Goal: Task Accomplishment & Management: Complete application form

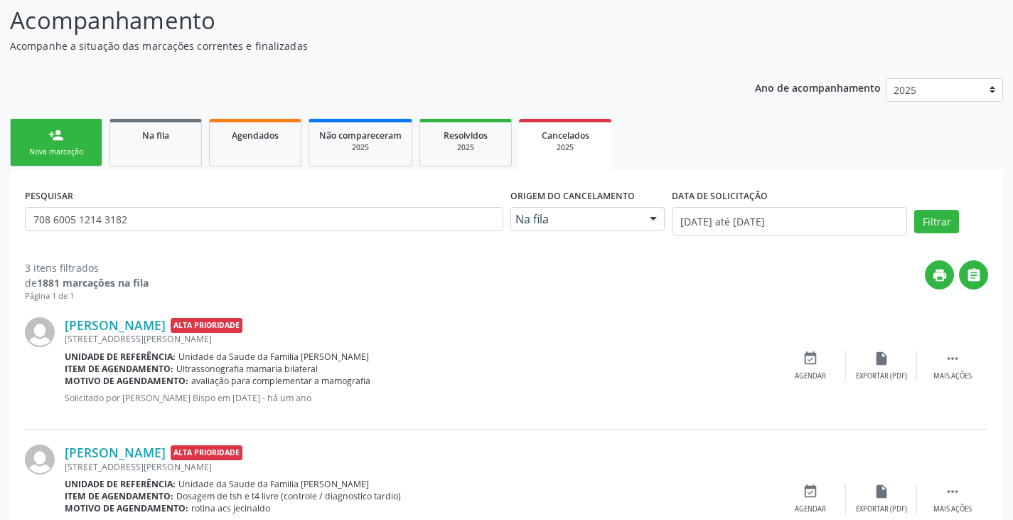
scroll to position [94, 0]
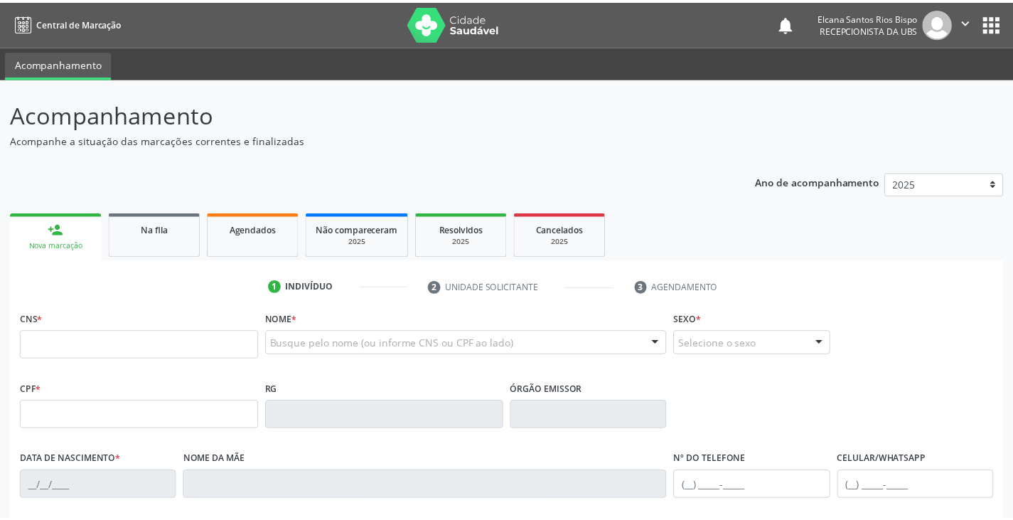
scroll to position [94, 0]
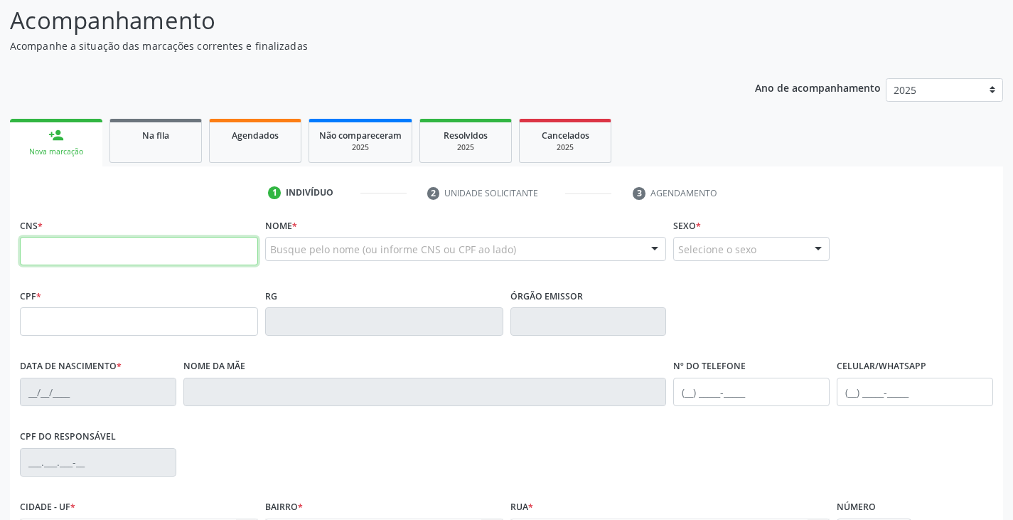
paste input "700 2089 2380 0123"
type input "700 2089 2380 0123"
type input "016.203.935-22"
type input "[DATE]"
type input "[PERSON_NAME]"
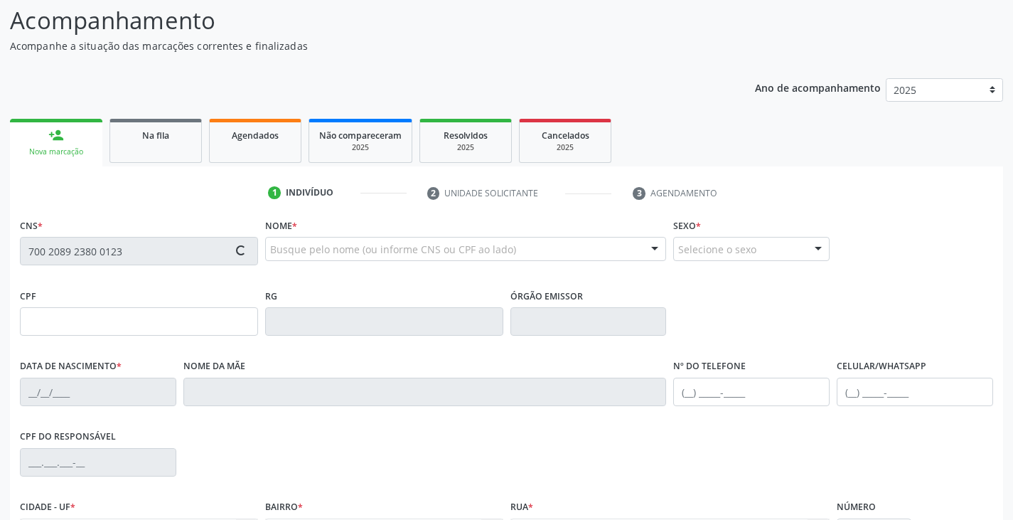
type input "[PHONE_NUMBER]"
type input "730.151.995-87"
type input "548"
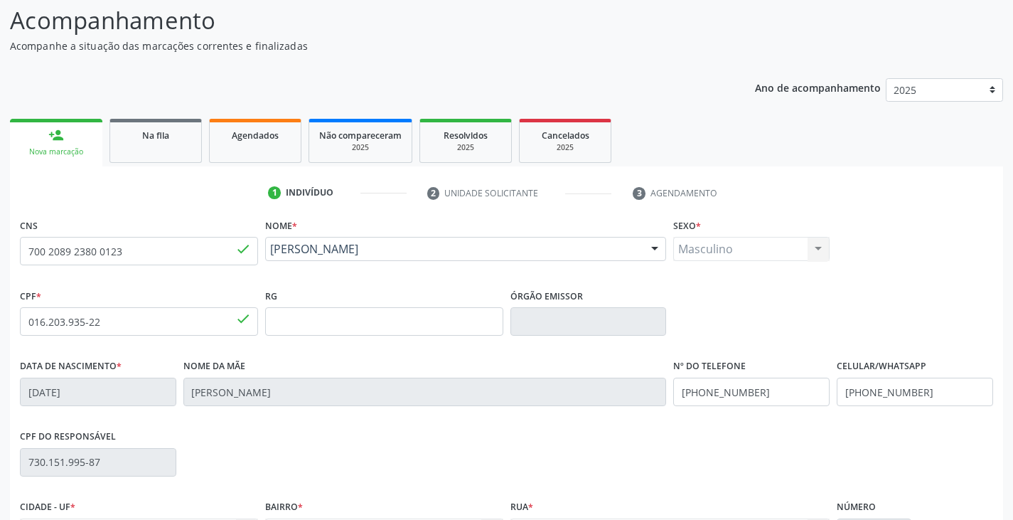
scroll to position [251, 0]
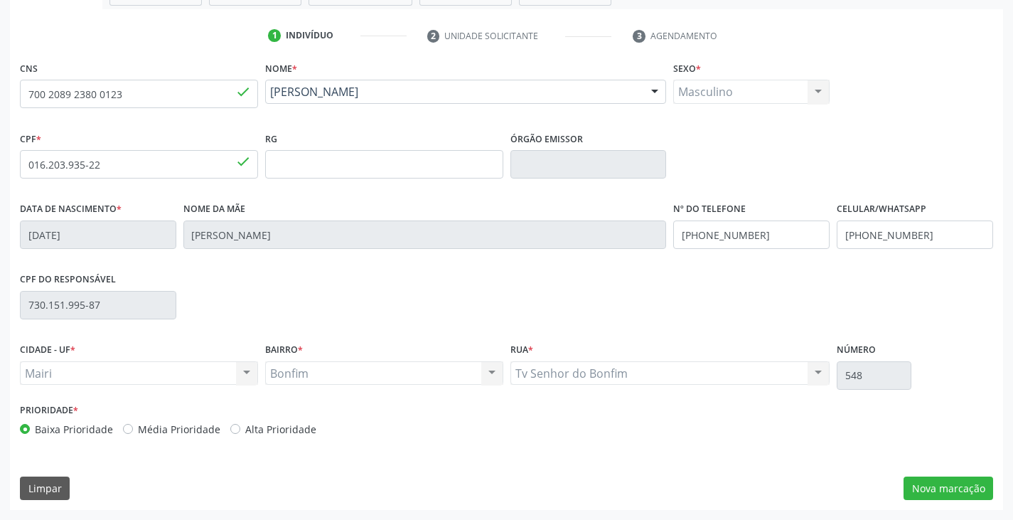
click at [301, 434] on label "Alta Prioridade" at bounding box center [280, 429] width 71 height 15
click at [240, 434] on input "Alta Prioridade" at bounding box center [235, 428] width 10 height 13
radio input "true"
click at [945, 493] on button "Nova marcação" at bounding box center [949, 488] width 90 height 24
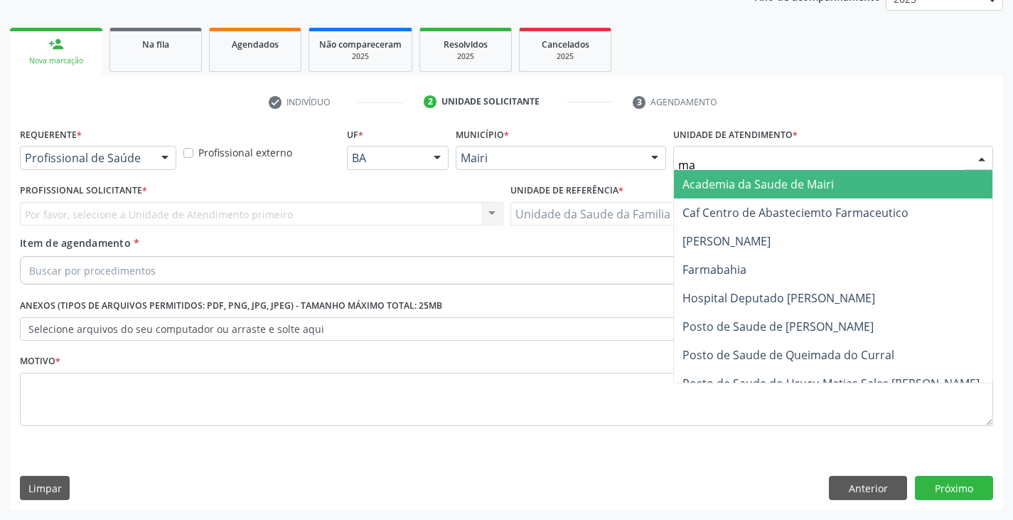
type input "mar"
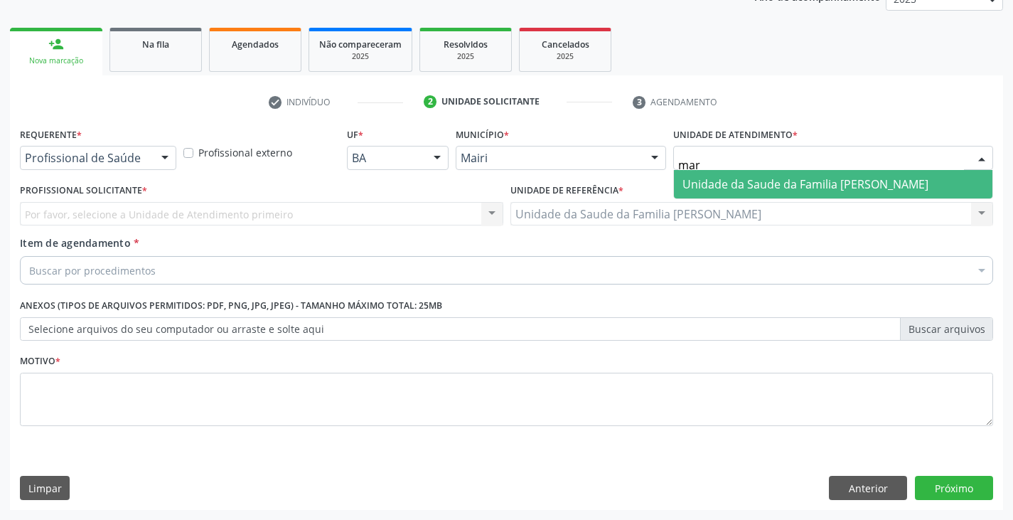
drag, startPoint x: 749, startPoint y: 178, endPoint x: 491, endPoint y: 229, distance: 262.4
click at [747, 178] on span "Unidade da Saude da Familia [PERSON_NAME]" at bounding box center [806, 184] width 246 height 16
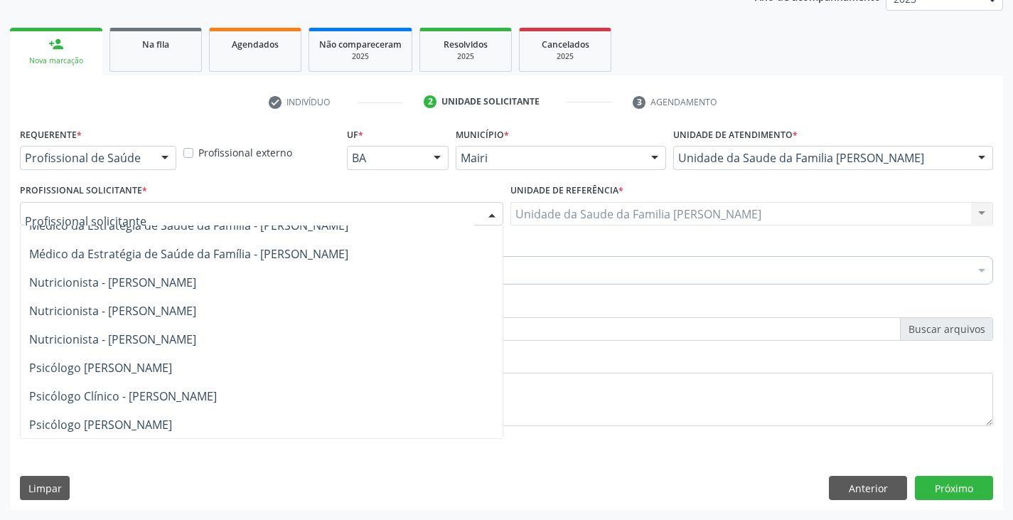
scroll to position [71, 0]
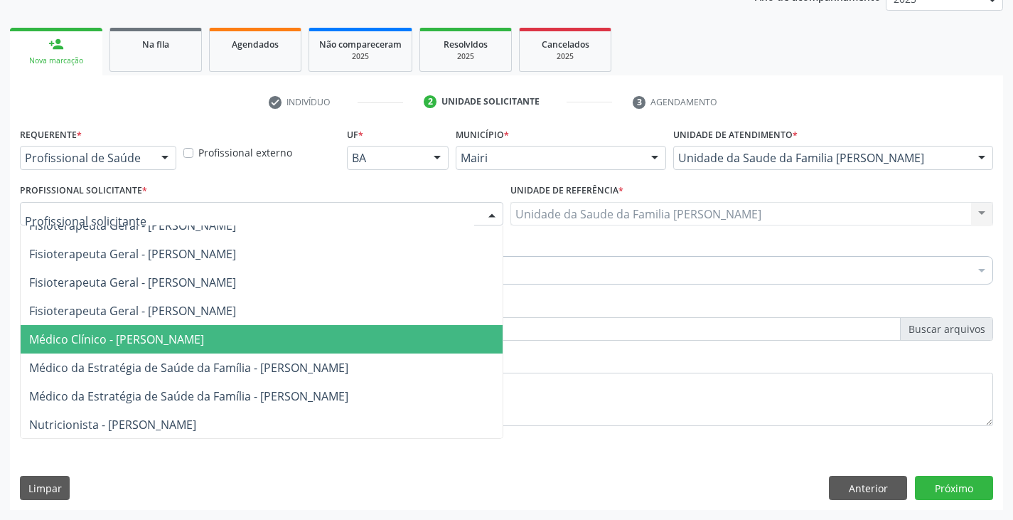
click at [109, 334] on span "Médico Clínico - [PERSON_NAME]" at bounding box center [116, 339] width 175 height 16
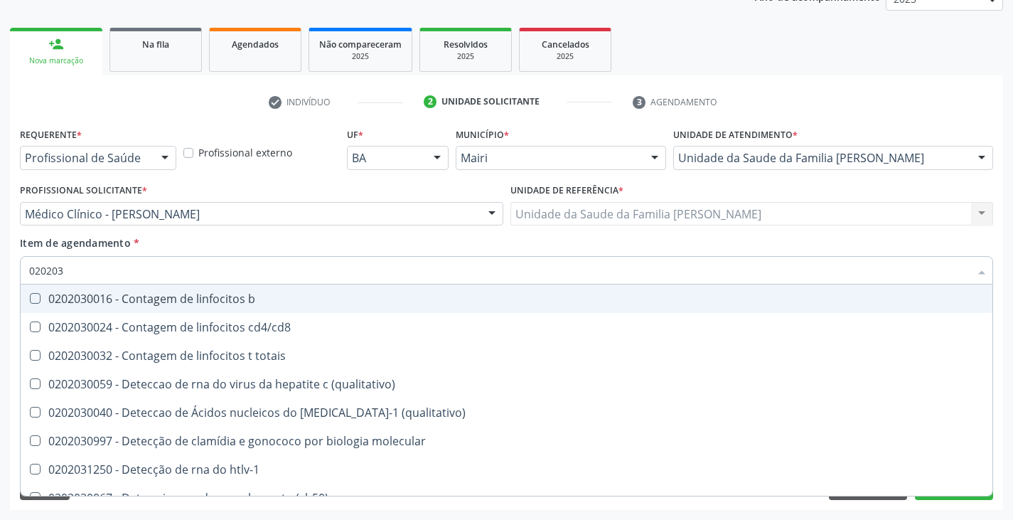
type input "0202038"
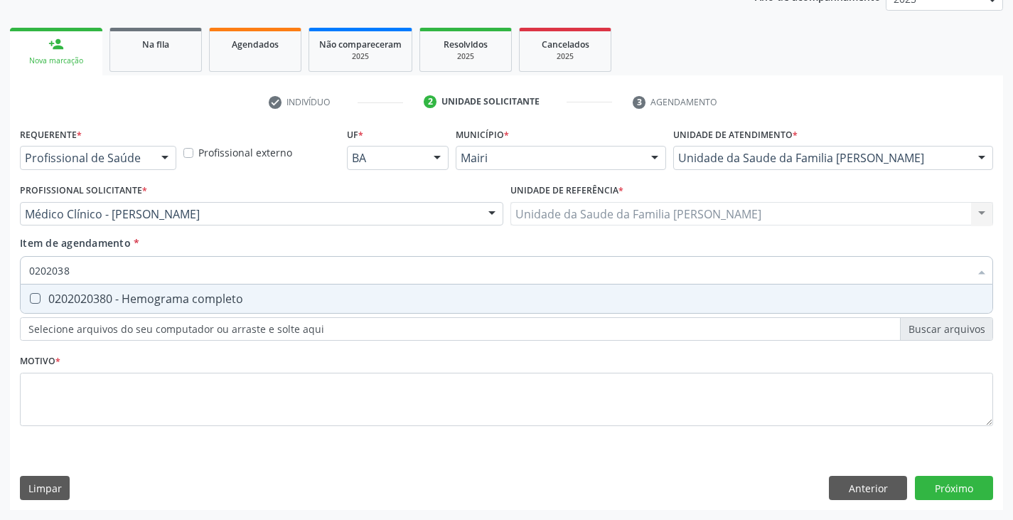
click at [153, 289] on span "0202020380 - Hemograma completo" at bounding box center [507, 298] width 972 height 28
checkbox completo "true"
type input "020203"
checkbox completo "false"
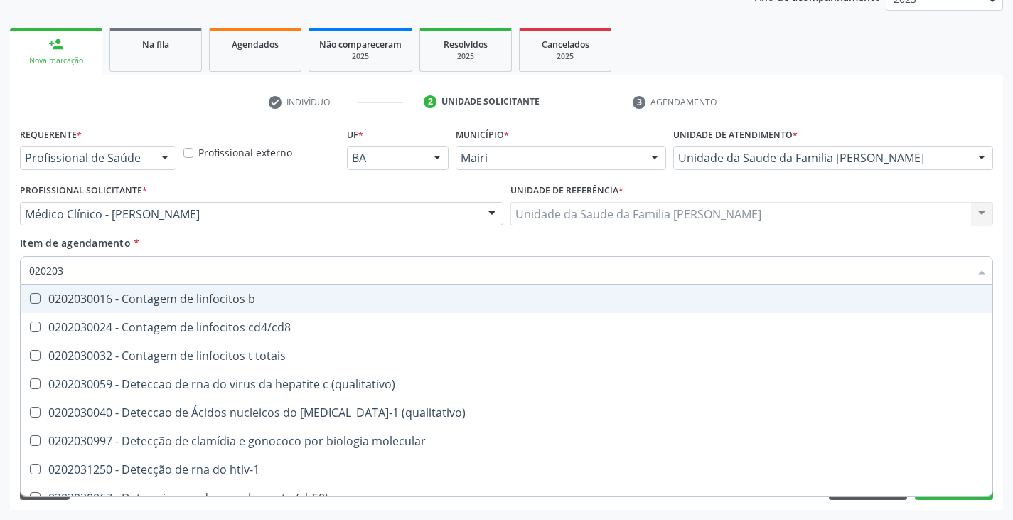
type input "02020"
checkbox completo "false"
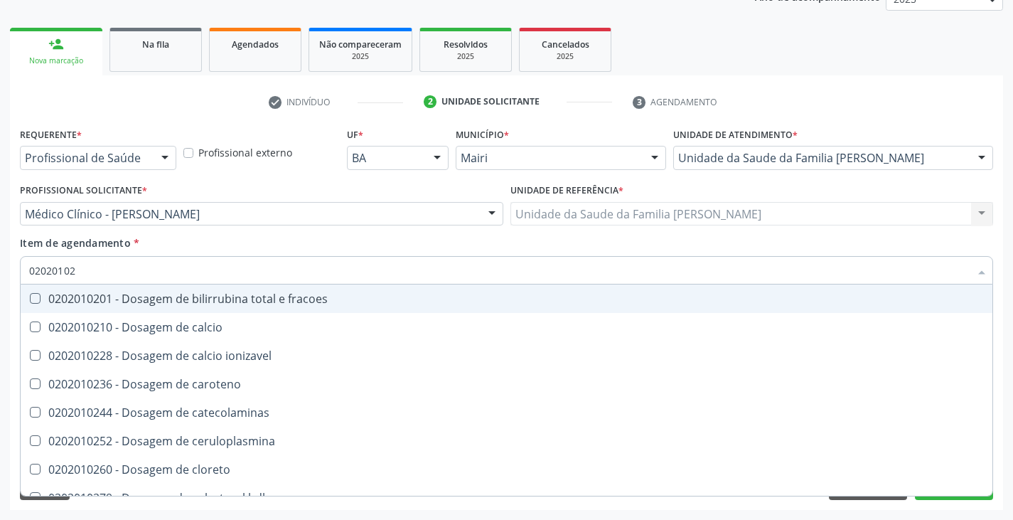
type input "020201029"
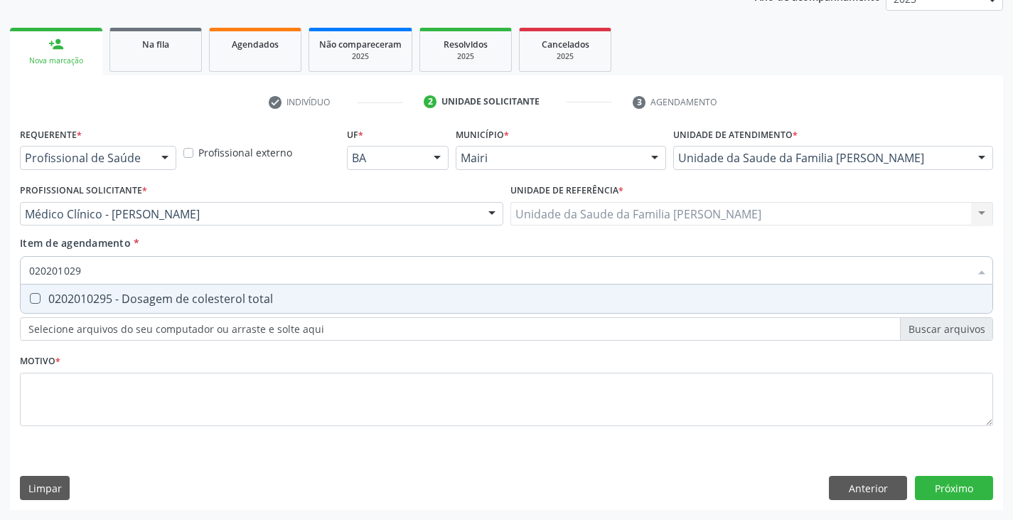
click at [152, 289] on span "0202010295 - Dosagem de colesterol total" at bounding box center [507, 298] width 972 height 28
checkbox total "true"
type input "02020102"
checkbox total "false"
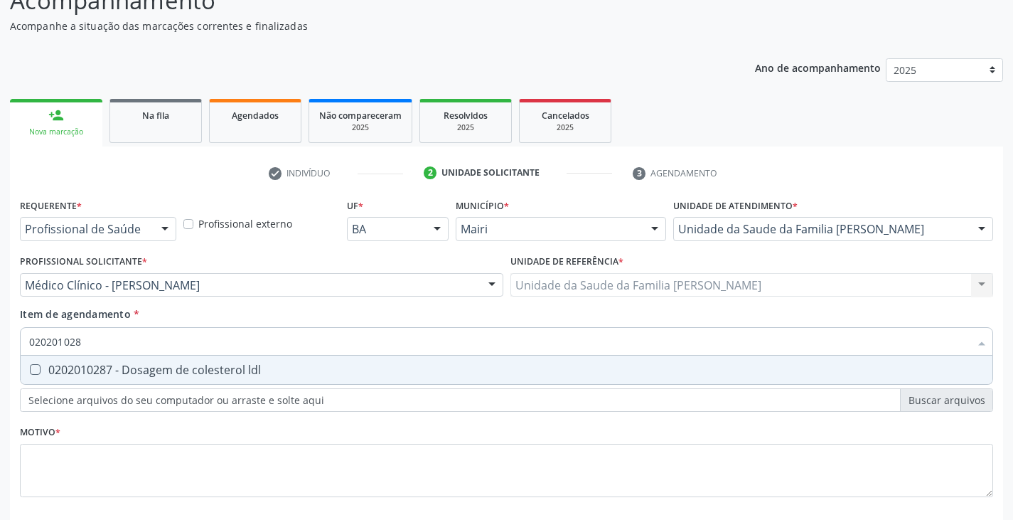
type input "020201028"
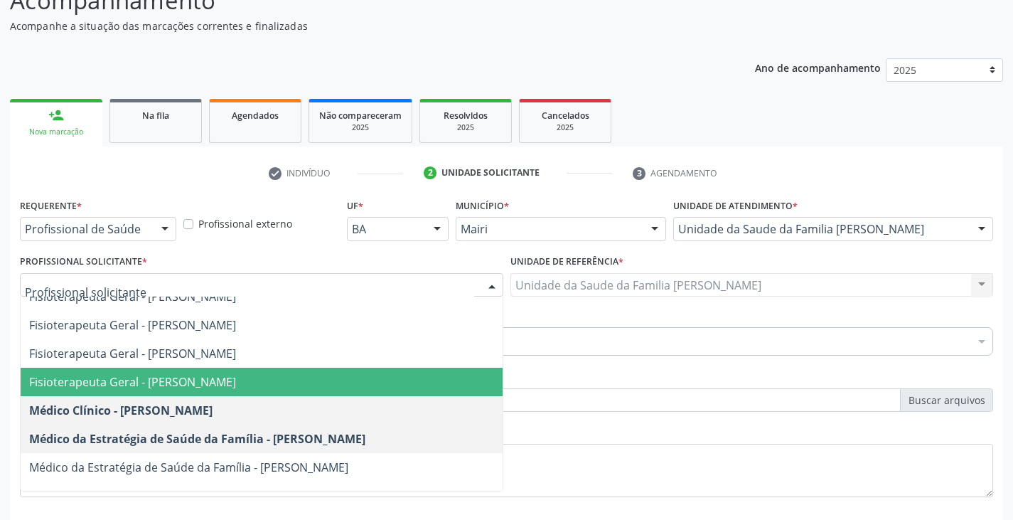
click at [152, 289] on input "text" at bounding box center [249, 292] width 449 height 28
click at [207, 257] on div "Profissional Solicitante * Auxiliar de Enfermagem - [PERSON_NAME] Enfermeiro - …" at bounding box center [262, 274] width 484 height 46
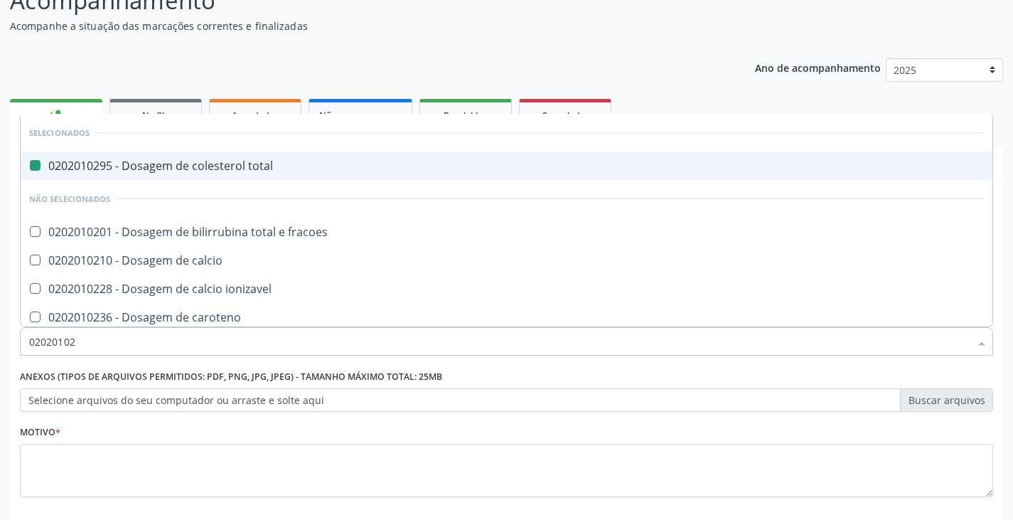
type input "020201028"
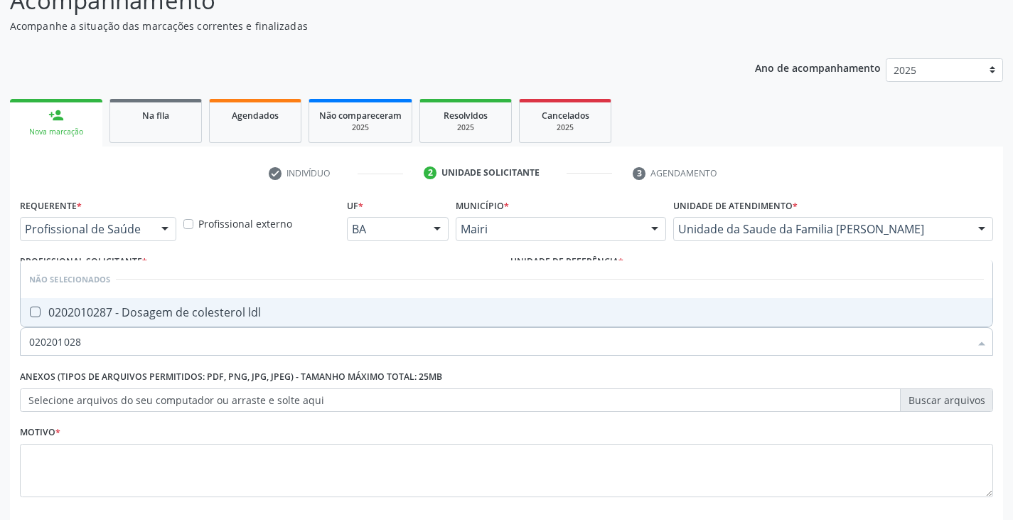
click at [146, 318] on div "0202010287 - Dosagem de colesterol ldl" at bounding box center [506, 311] width 955 height 11
checkbox ldl "true"
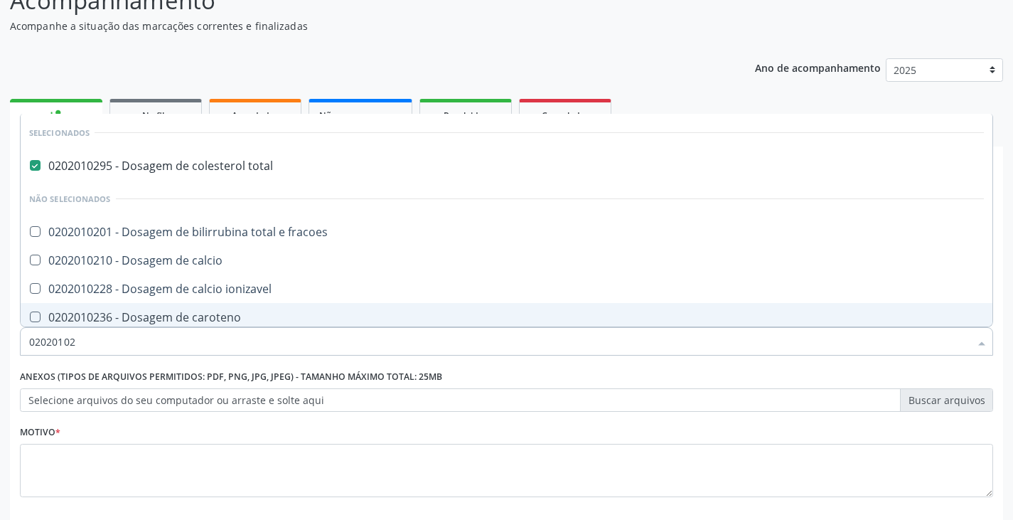
type input "020201027"
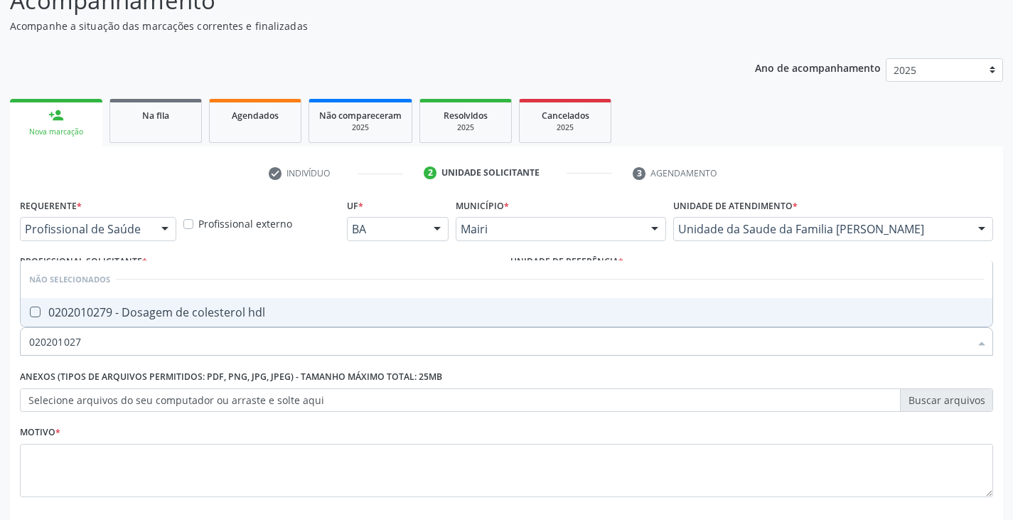
click at [146, 318] on div "0202010279 - Dosagem de colesterol hdl" at bounding box center [506, 311] width 955 height 11
checkbox hdl "true"
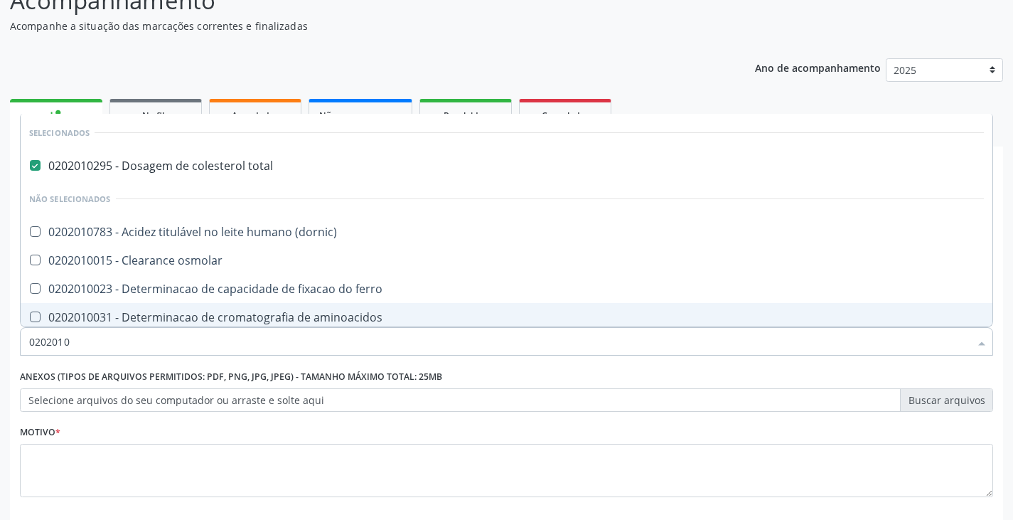
type input "02020106"
checkbox total "false"
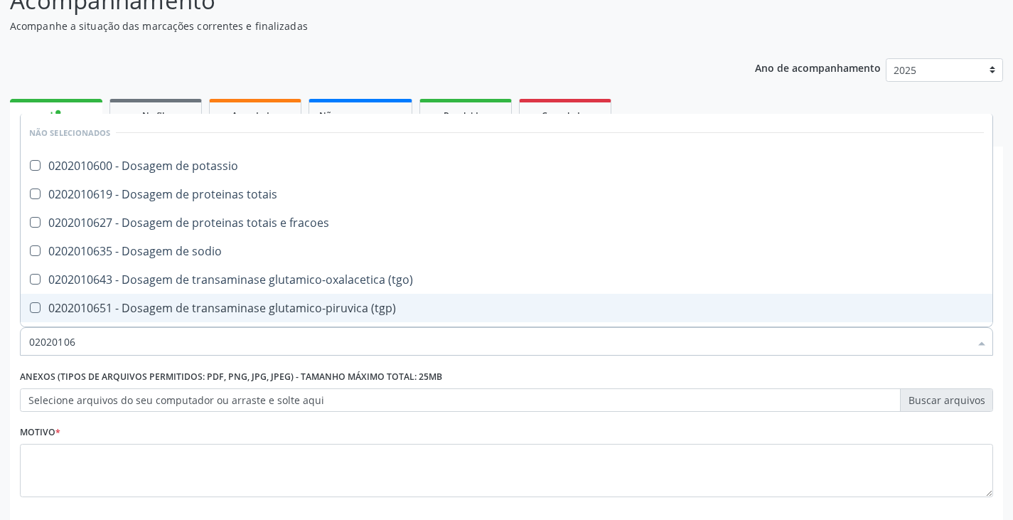
type input "020201067"
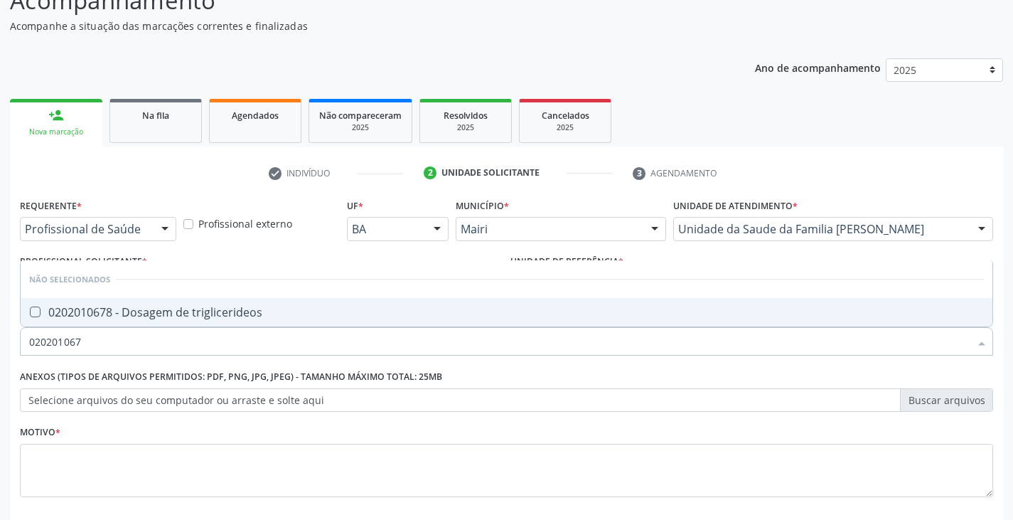
click at [146, 318] on div "0202010678 - Dosagem de triglicerideos" at bounding box center [506, 311] width 955 height 11
checkbox triglicerideos "true"
type input "02020106"
checkbox triglicerideos "false"
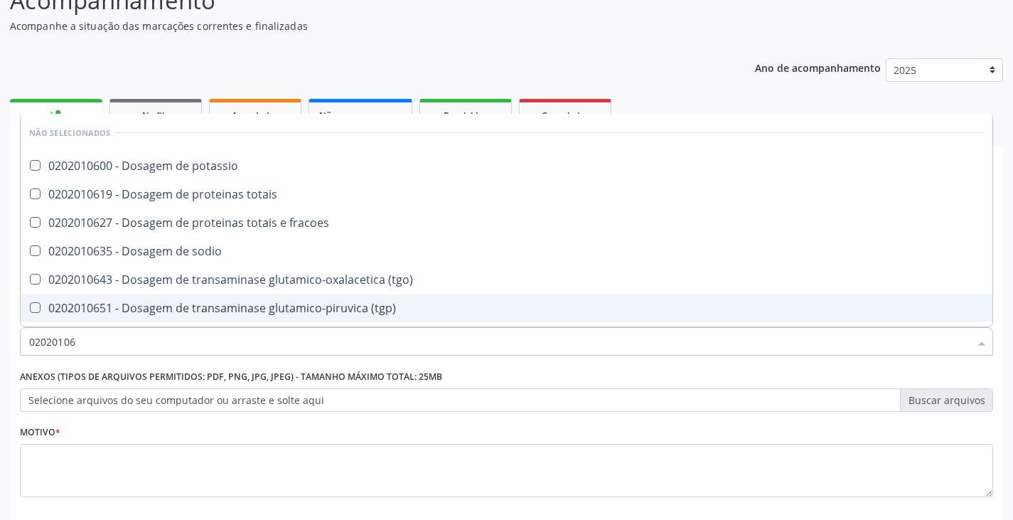
type input "0202010"
checkbox potassio "true"
checkbox triglicerideos "false"
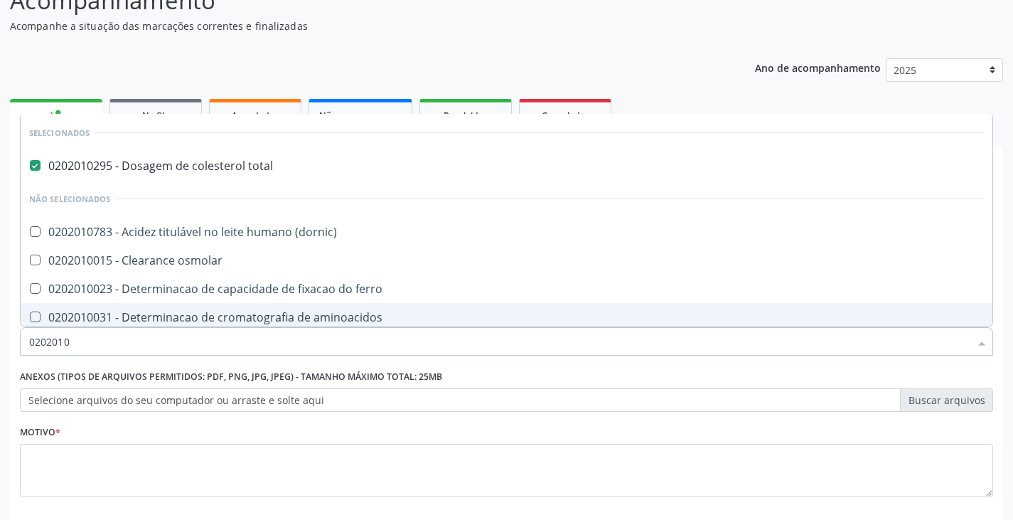
type input "02020106"
checkbox total "false"
checkbox dosagens\) "true"
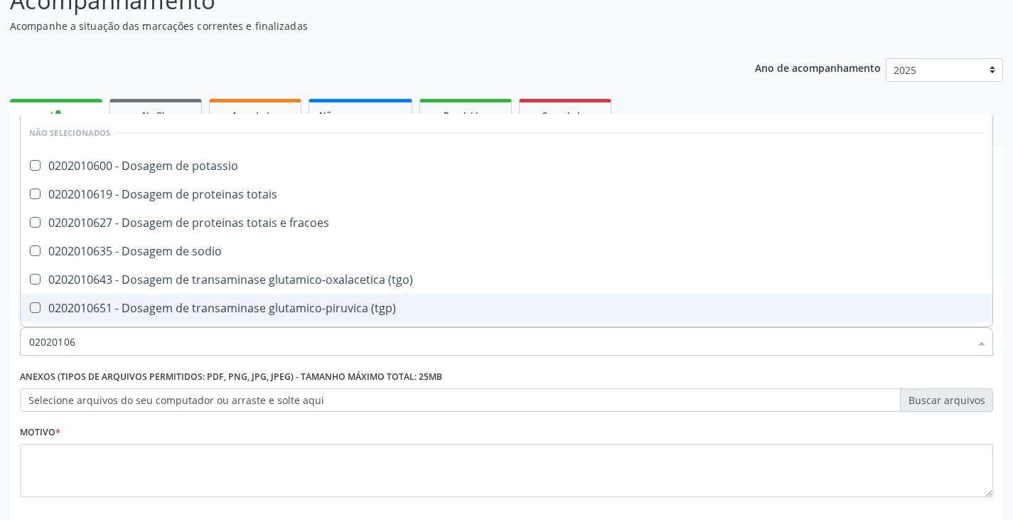
type input "020201069"
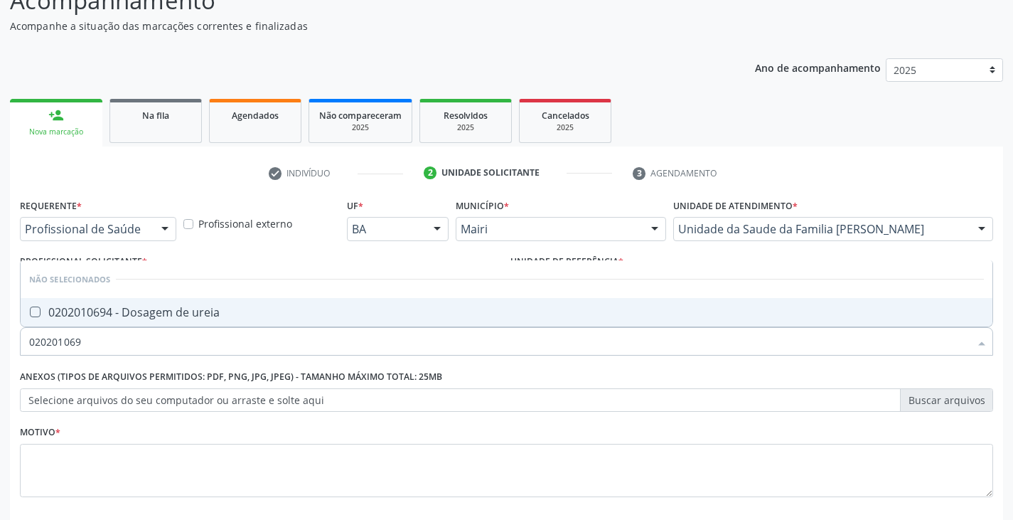
click at [146, 318] on div "0202010694 - Dosagem de ureia" at bounding box center [506, 311] width 955 height 11
checkbox ureia "true"
type input "02020106"
checkbox ureia "false"
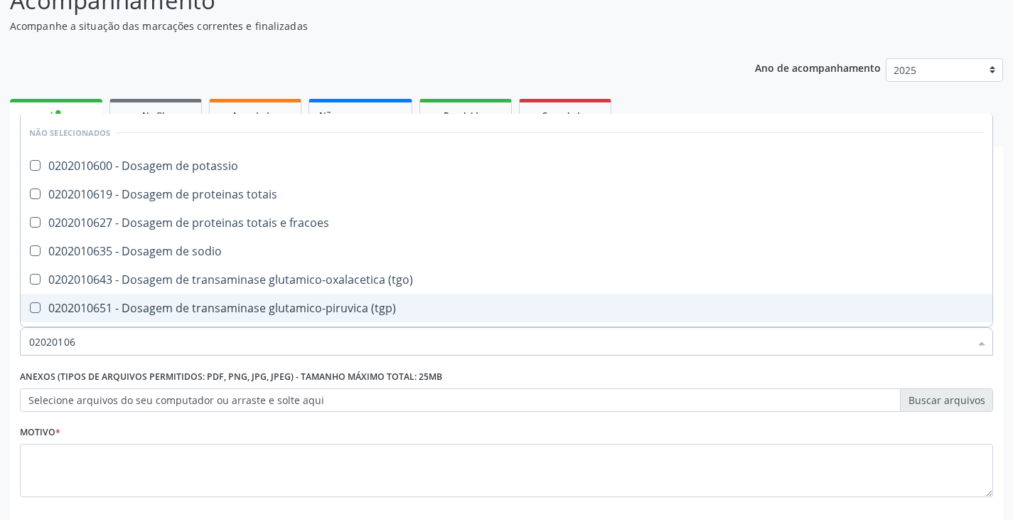
type input "0202010"
checkbox potassio "true"
checkbox triglicerideos "false"
checkbox ureia "false"
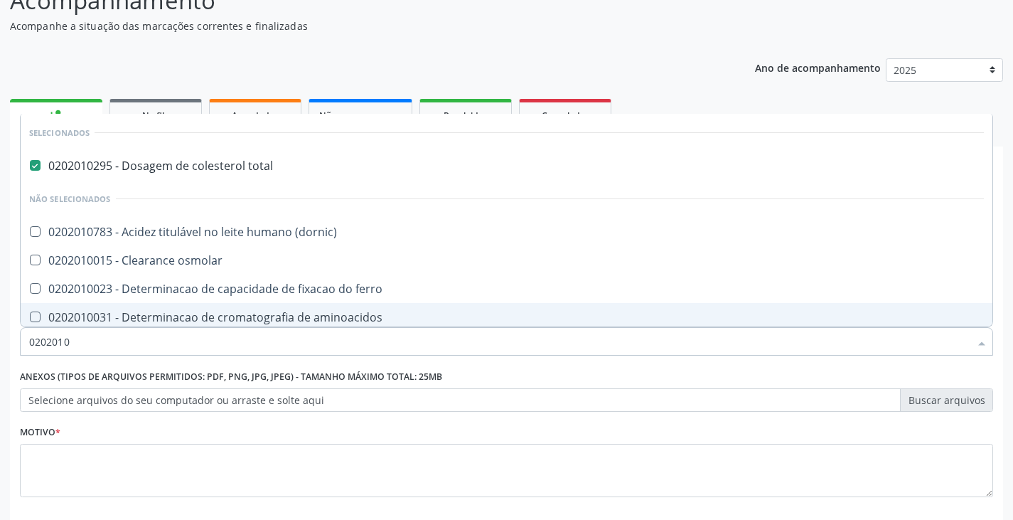
type input "02020103"
checkbox total "false"
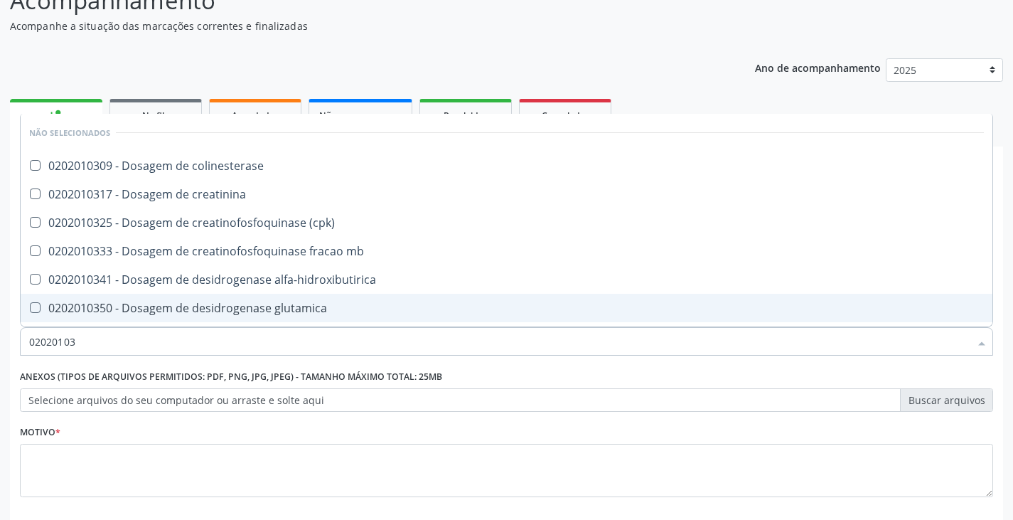
type input "020201031"
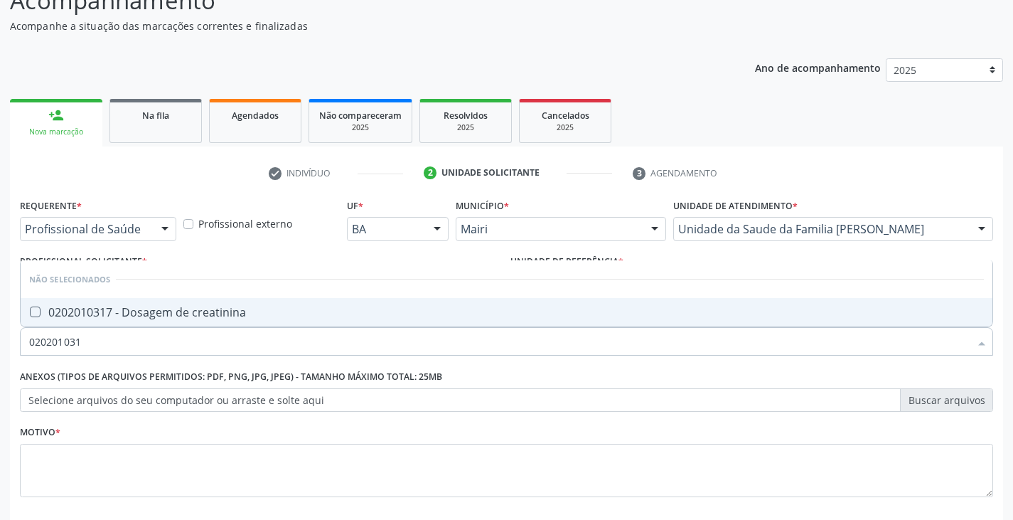
click at [146, 318] on div "0202010317 - Dosagem de creatinina" at bounding box center [506, 311] width 955 height 11
checkbox creatinina "true"
type input "02020103"
checkbox creatinina "false"
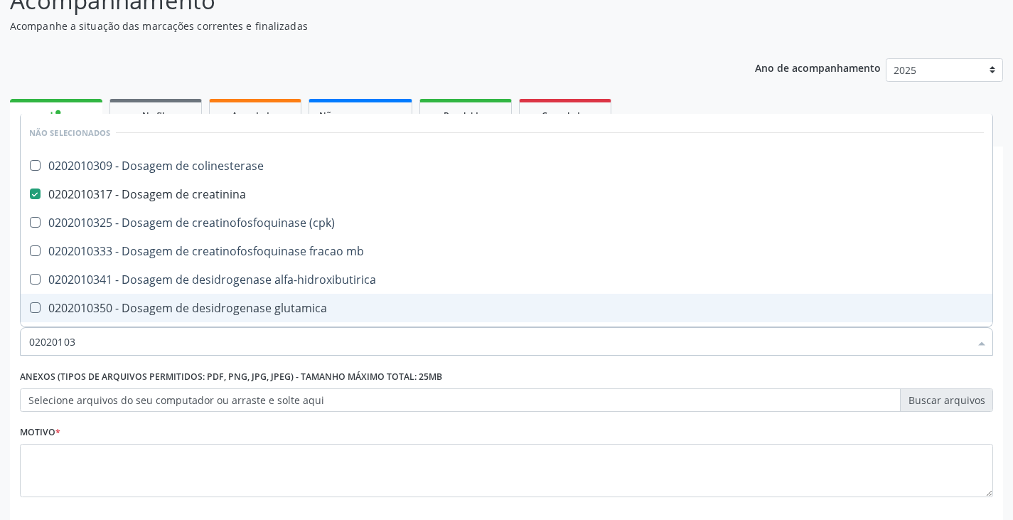
type input "0202010"
checkbox colinesterase "true"
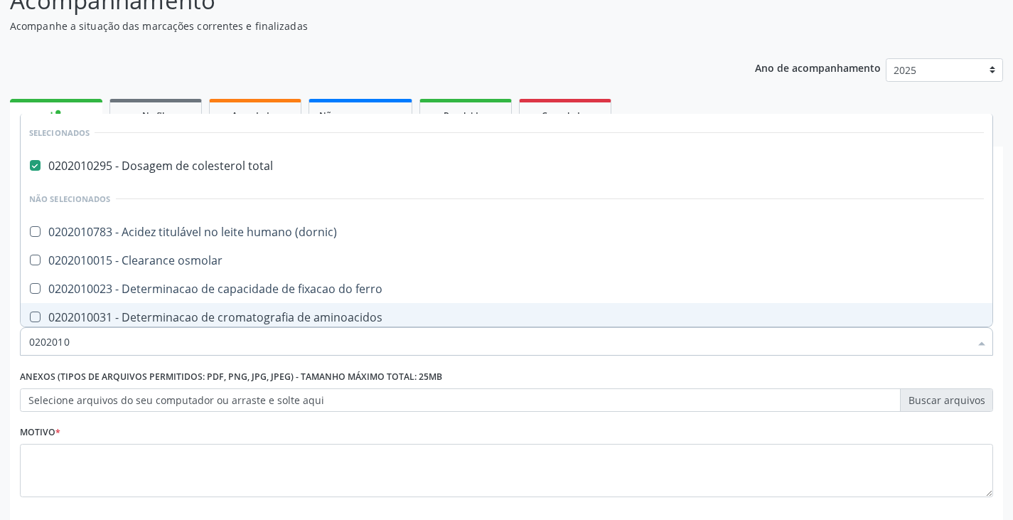
type input "02020101"
checkbox total "false"
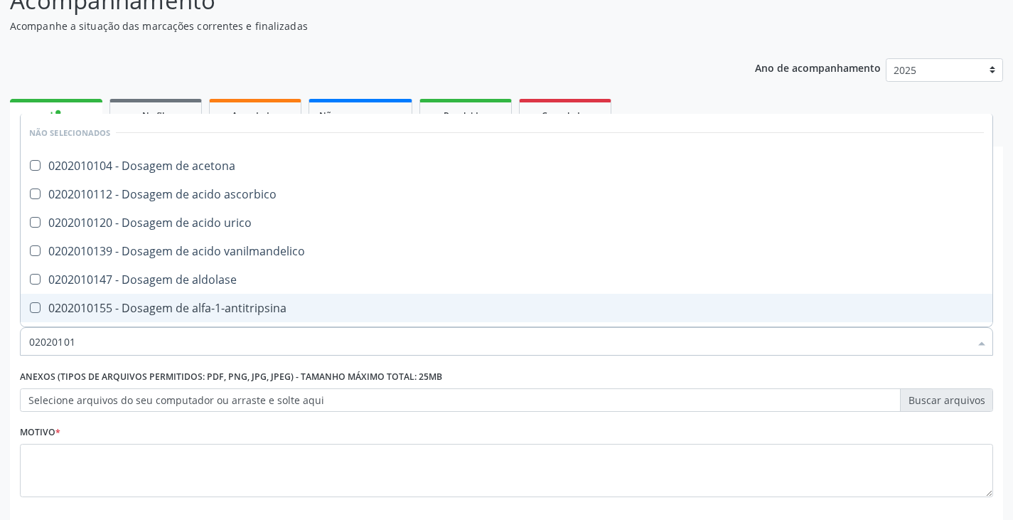
type input "020201012"
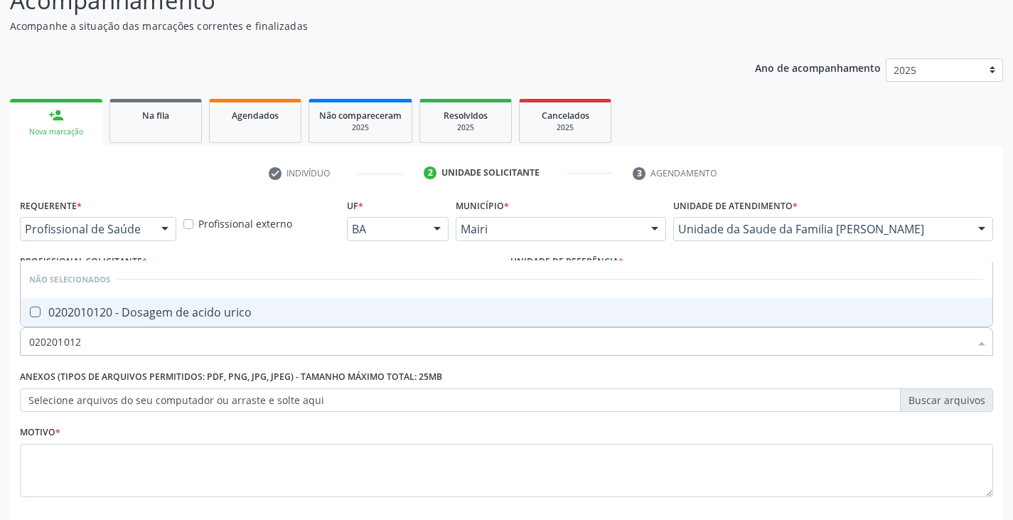
click at [146, 318] on div "0202010120 - Dosagem de acido urico" at bounding box center [506, 311] width 955 height 11
checkbox urico "true"
type input "02020101"
checkbox urico "false"
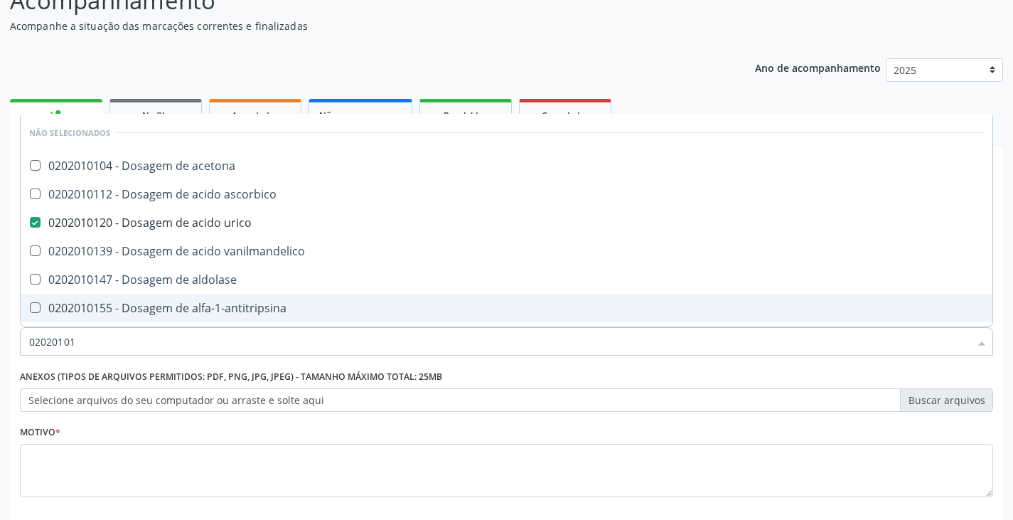
type input "0202010"
checkbox acetona "true"
checkbox urico "false"
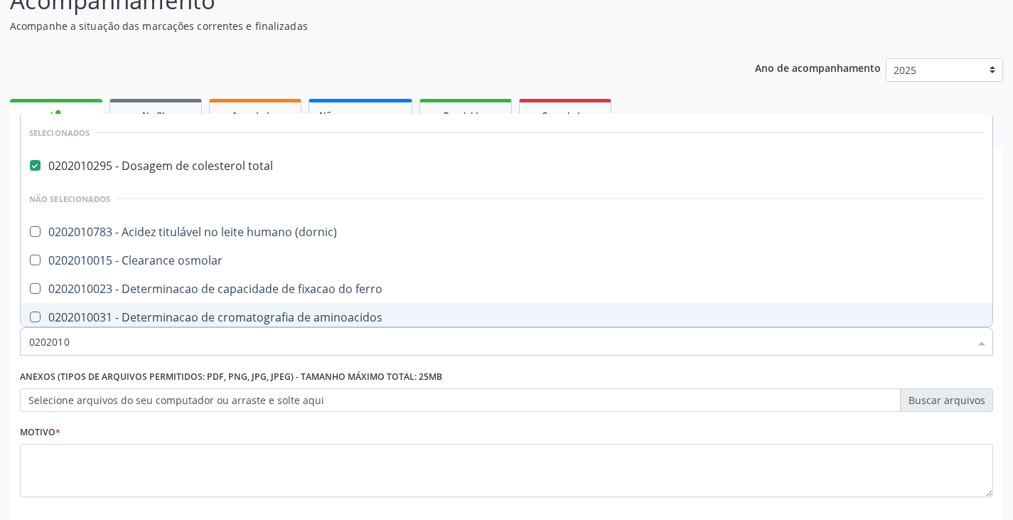
type input "02020104"
checkbox total "false"
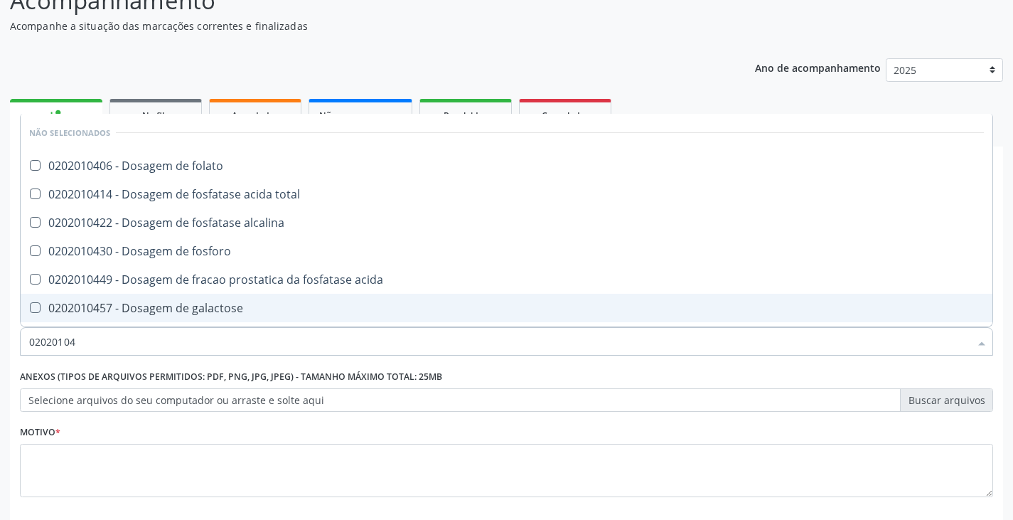
type input "020201047"
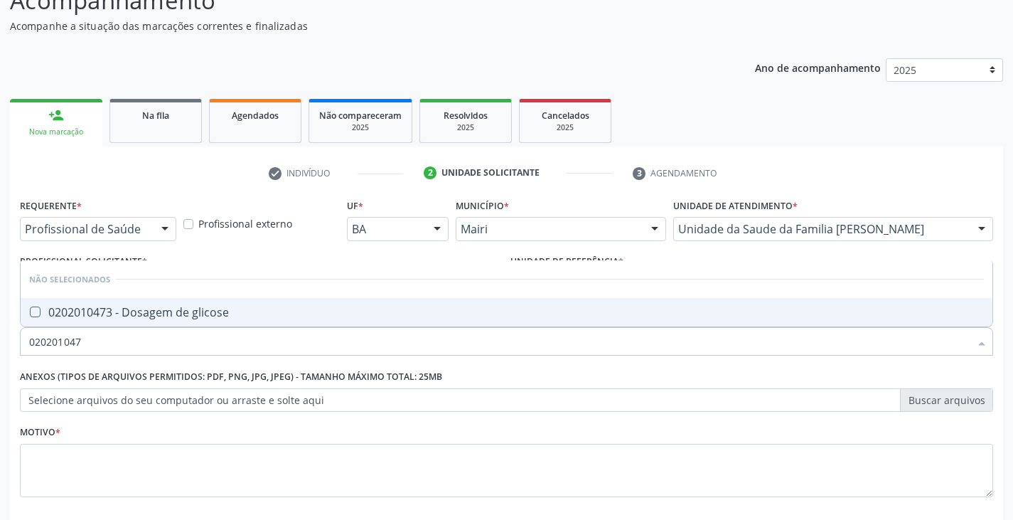
click at [146, 318] on div "0202010473 - Dosagem de glicose" at bounding box center [506, 311] width 955 height 11
checkbox glicose "true"
type input "02020104"
checkbox glicose "false"
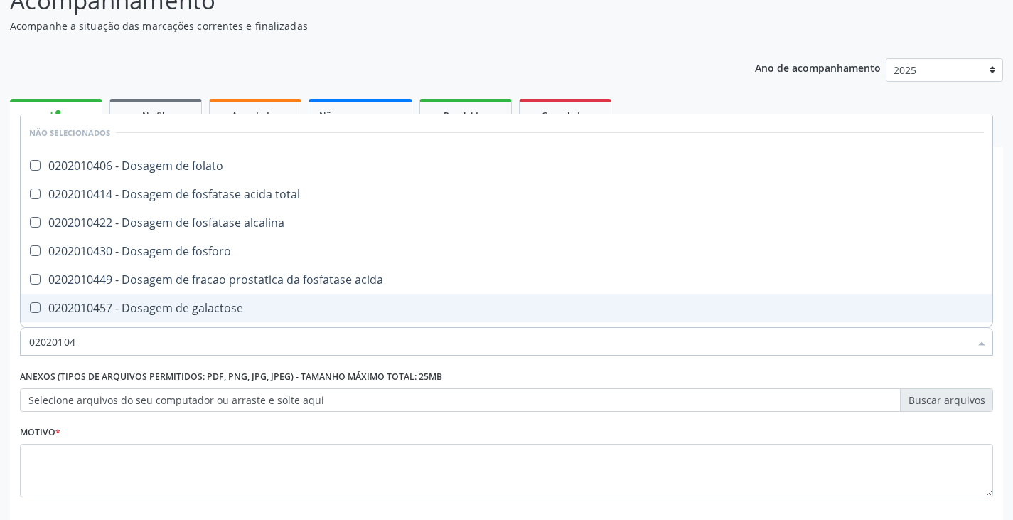
type input "0202010"
checkbox folato "true"
checkbox glicose "false"
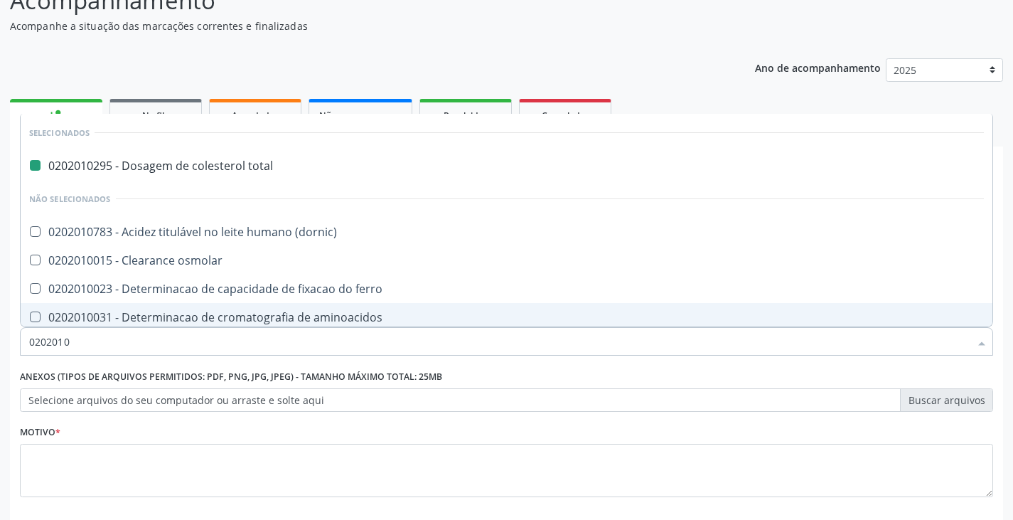
type input "02020105"
checkbox total "false"
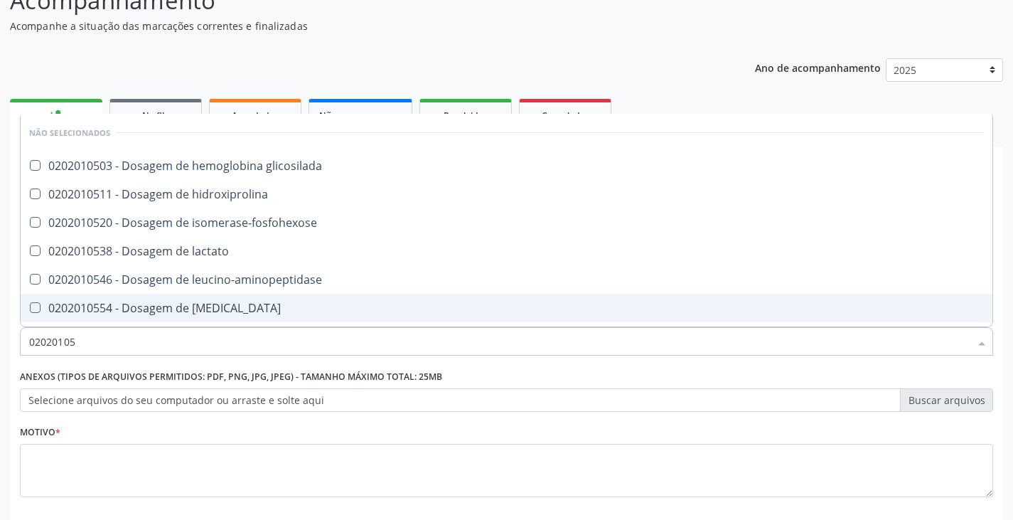
type input "020201050"
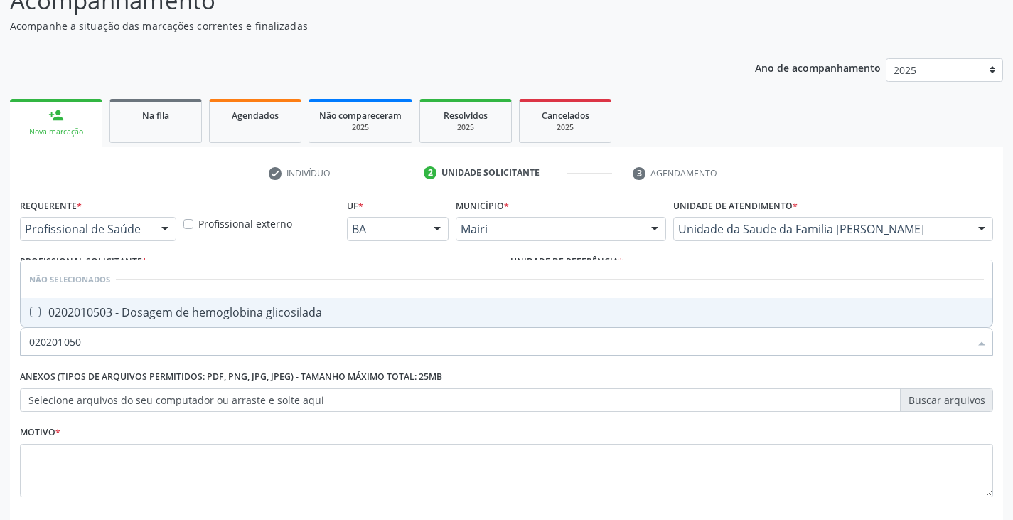
click at [146, 318] on div "0202010503 - Dosagem de hemoglobina glicosilada" at bounding box center [506, 311] width 955 height 11
checkbox glicosilada "true"
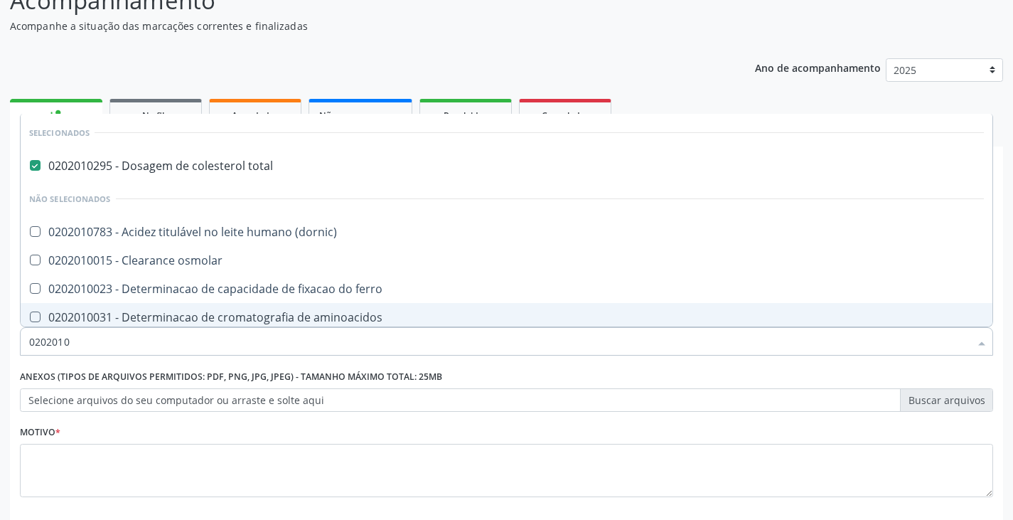
type input "02020106"
checkbox total "false"
checkbox dosagens\) "true"
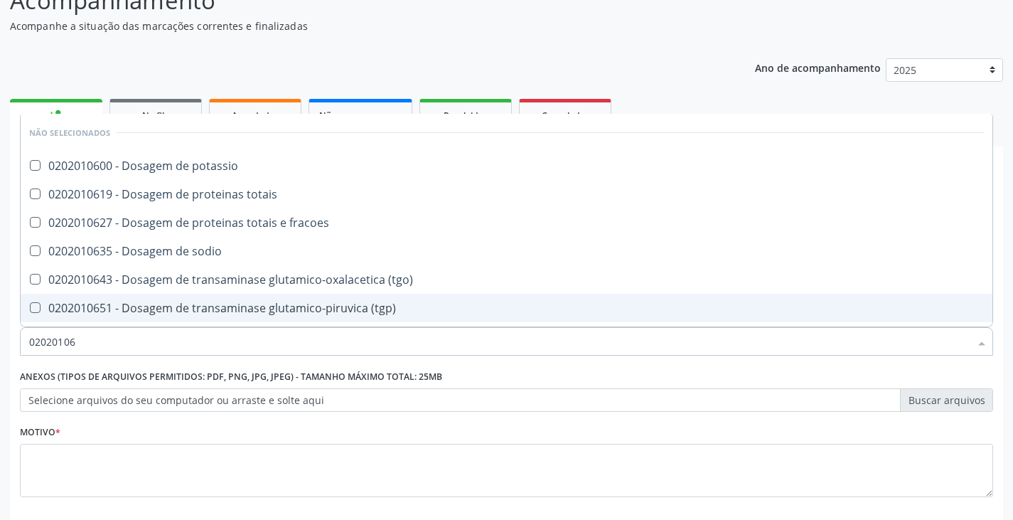
type input "020201060"
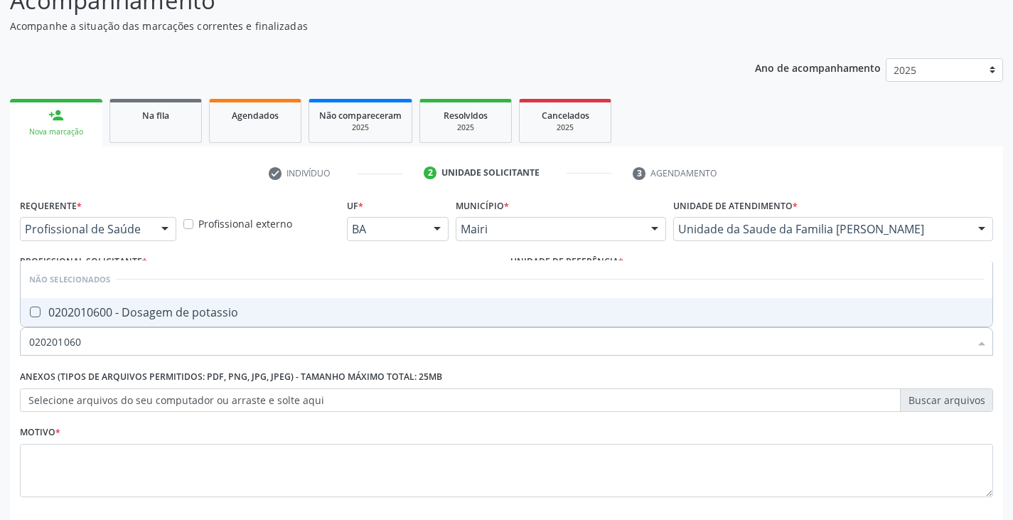
click at [146, 318] on div "0202010600 - Dosagem de potassio" at bounding box center [506, 311] width 955 height 11
checkbox potassio "true"
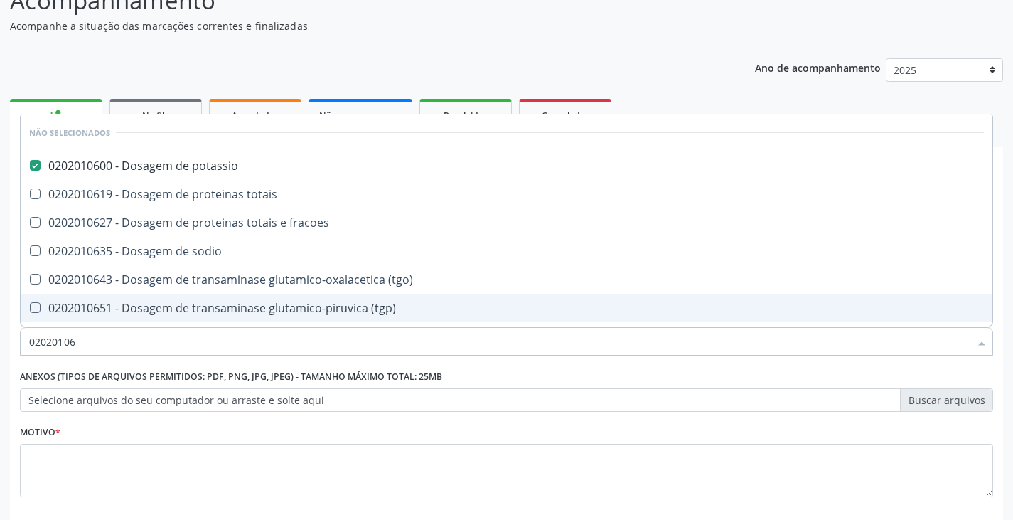
type input "020201063"
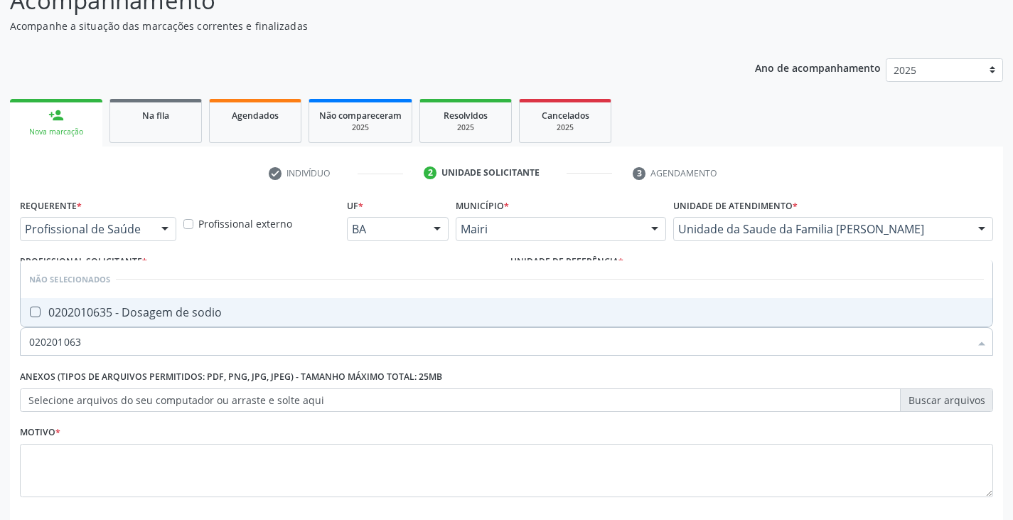
click at [146, 318] on div "0202010635 - Dosagem de sodio" at bounding box center [506, 311] width 955 height 11
checkbox sodio "true"
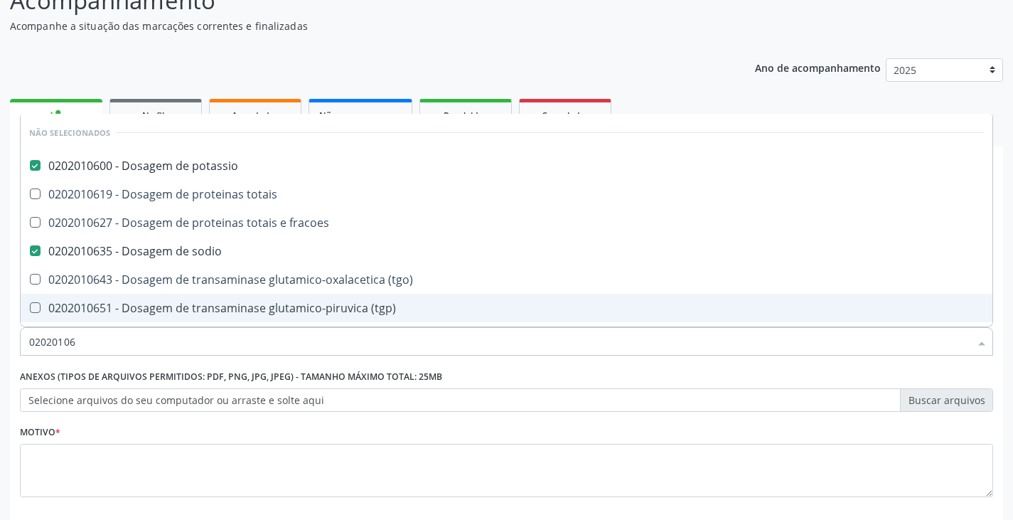
type input "020201064"
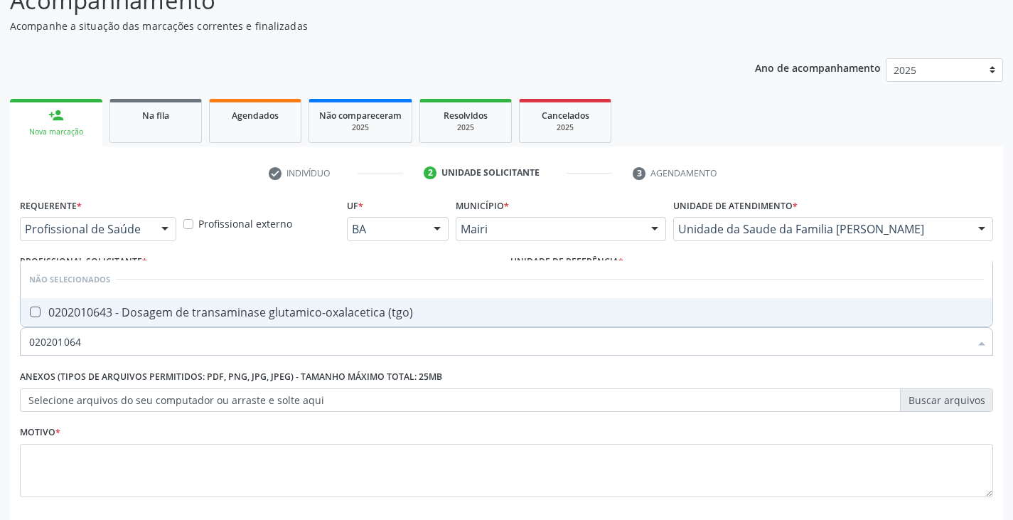
click at [142, 318] on div "0202010643 - Dosagem de transaminase glutamico-oxalacetica (tgo)" at bounding box center [506, 311] width 955 height 11
checkbox \(tgo\) "true"
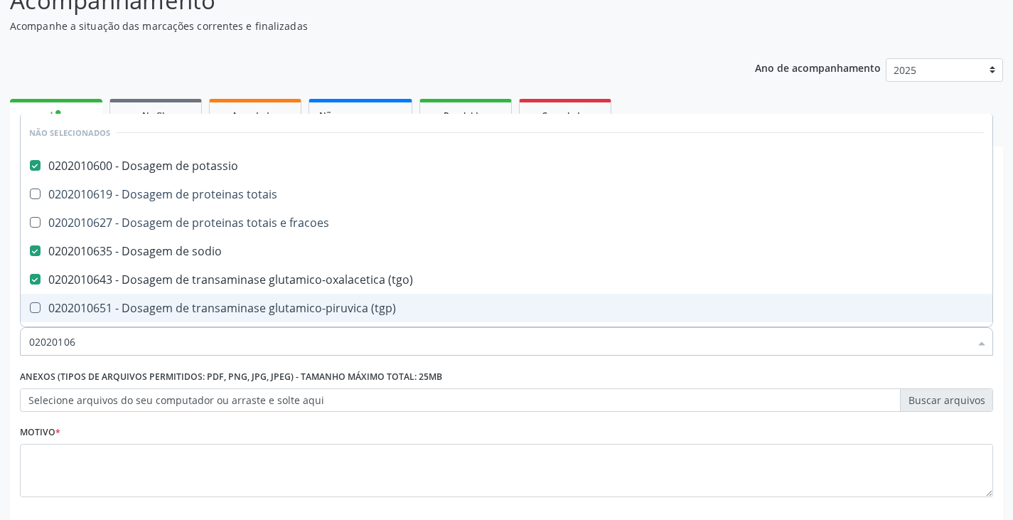
type input "020201065"
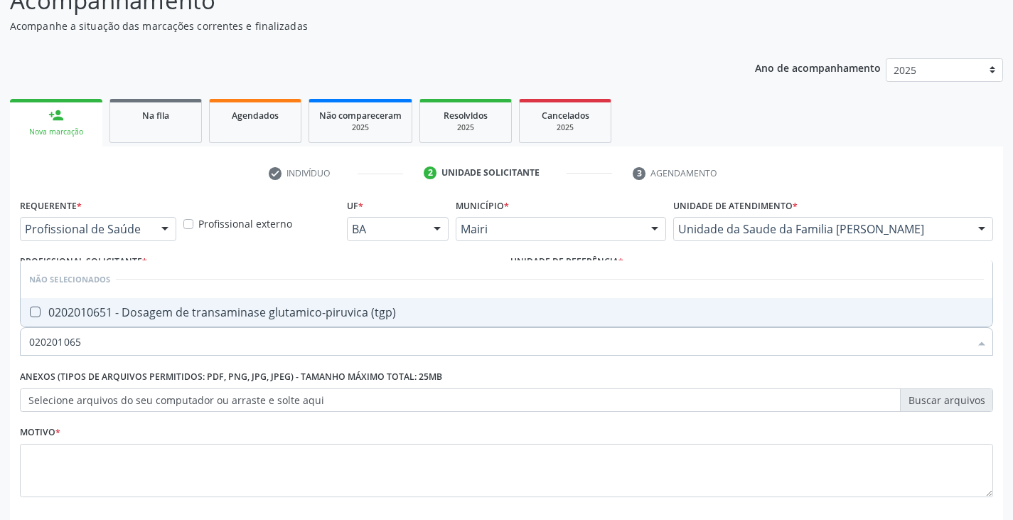
click at [142, 318] on div "0202010651 - Dosagem de transaminase glutamico-piruvica (tgp)" at bounding box center [506, 311] width 955 height 11
checkbox \(tgp\) "true"
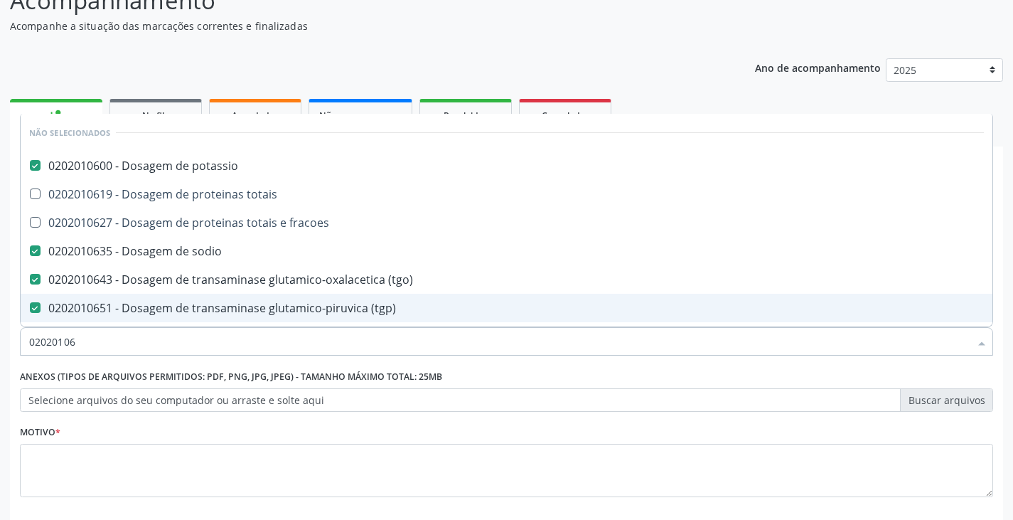
type input "0202010"
checkbox sodio "false"
checkbox \(tgo\) "false"
checkbox \(tgp\) "false"
checkbox triglicerideos "false"
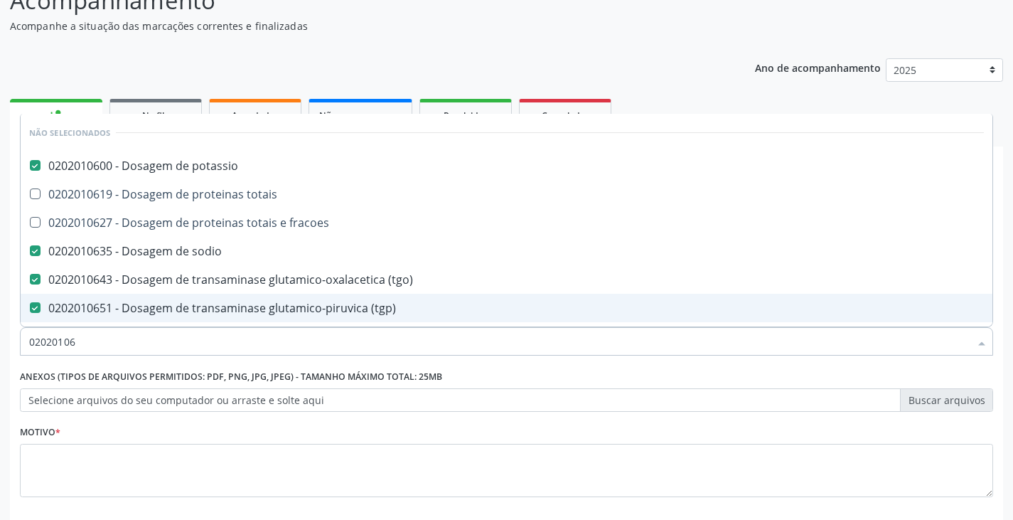
checkbox ureia "false"
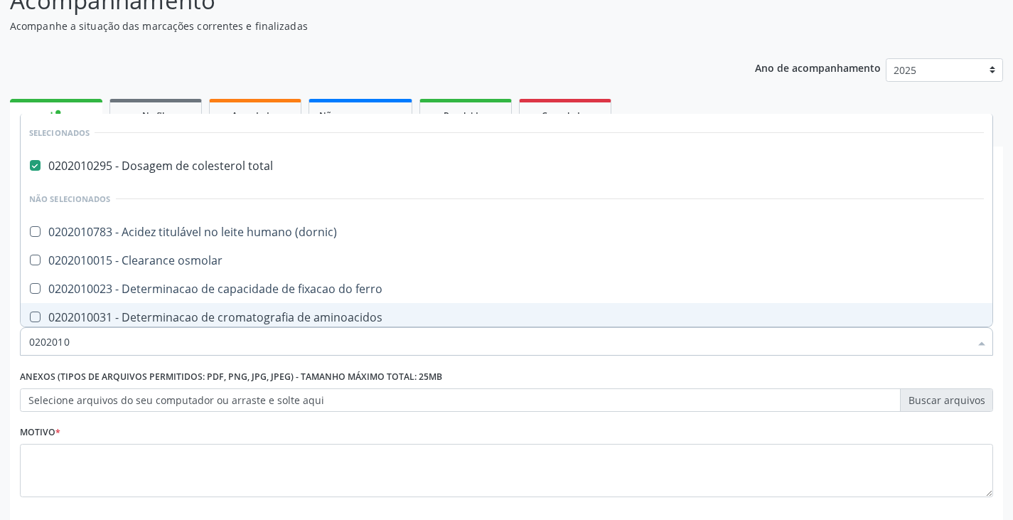
type input "020201"
checkbox urico "false"
checkbox alfa-2-macroglobulina "true"
checkbox hdl "false"
checkbox ldl "false"
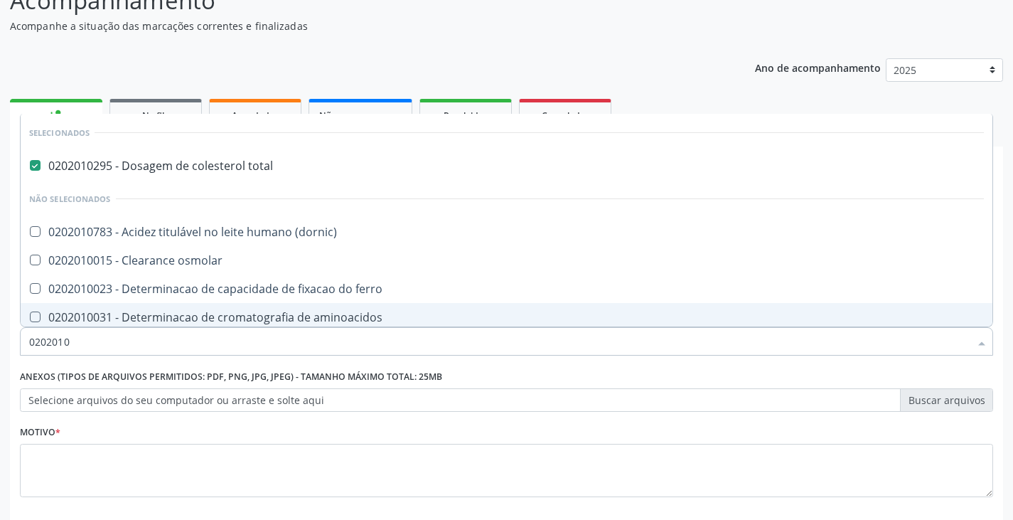
checkbox creatinina "false"
checkbox glutamica "true"
checkbox latica "true"
checkbox ferritina "true"
checkbox glicose "false"
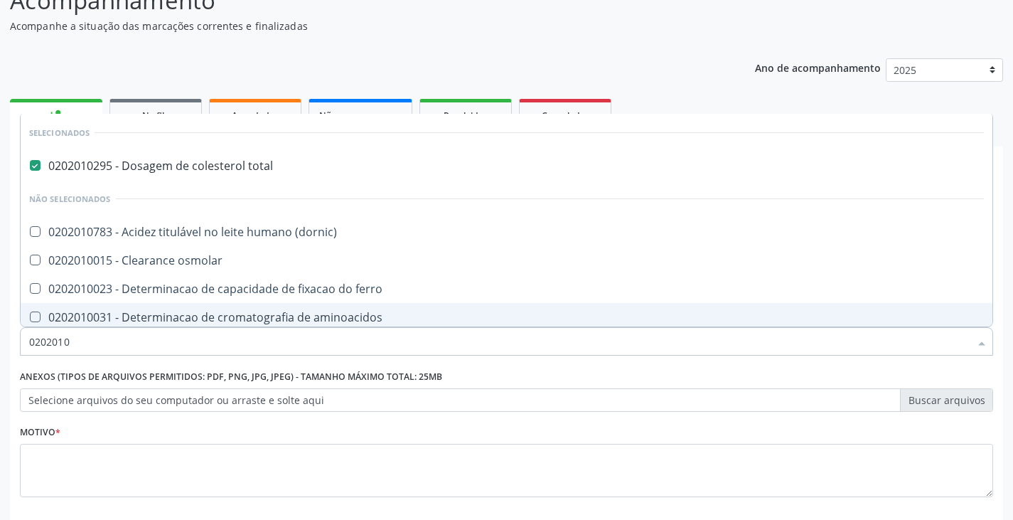
checkbox glicosilada "false"
checkbox magnesio "true"
checkbox porfirinas "true"
checkbox potassio "false"
checkbox sodio "false"
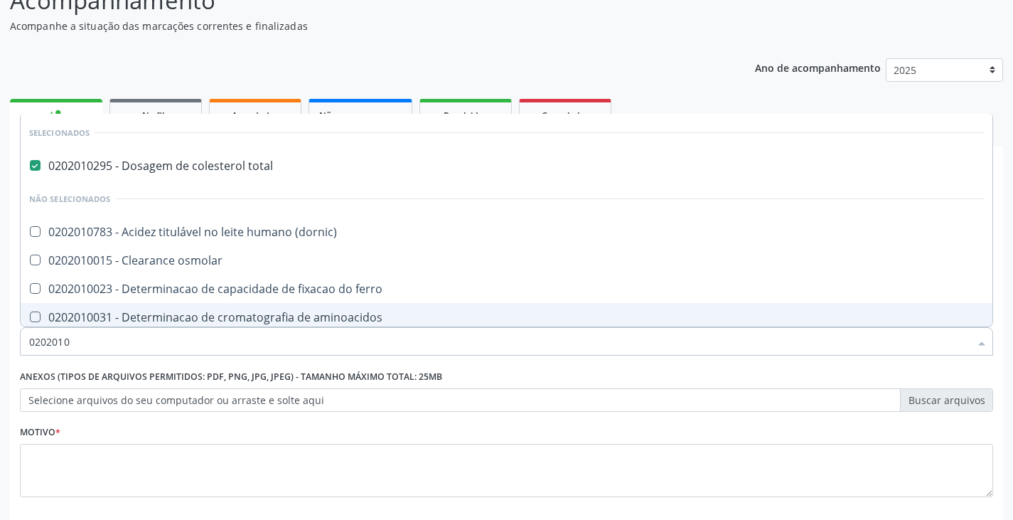
checkbox \(tgo\) "false"
checkbox \(tgp\) "false"
checkbox triglicerideos "false"
checkbox proteinas "true"
checkbox \) "true"
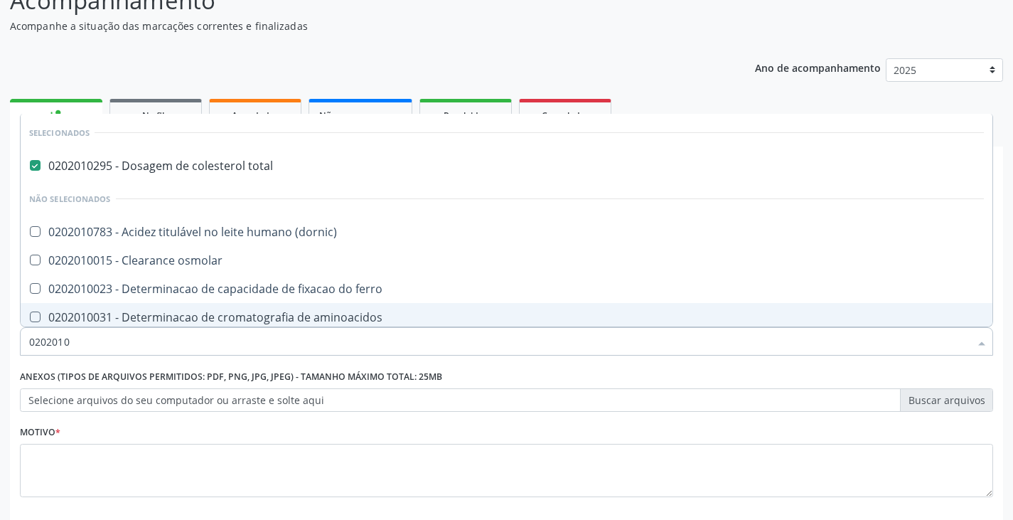
checkbox d-xilose "true"
type input "02020"
checkbox alfa-2-macroglobulina "false"
checkbox glutamica "false"
checkbox latica "false"
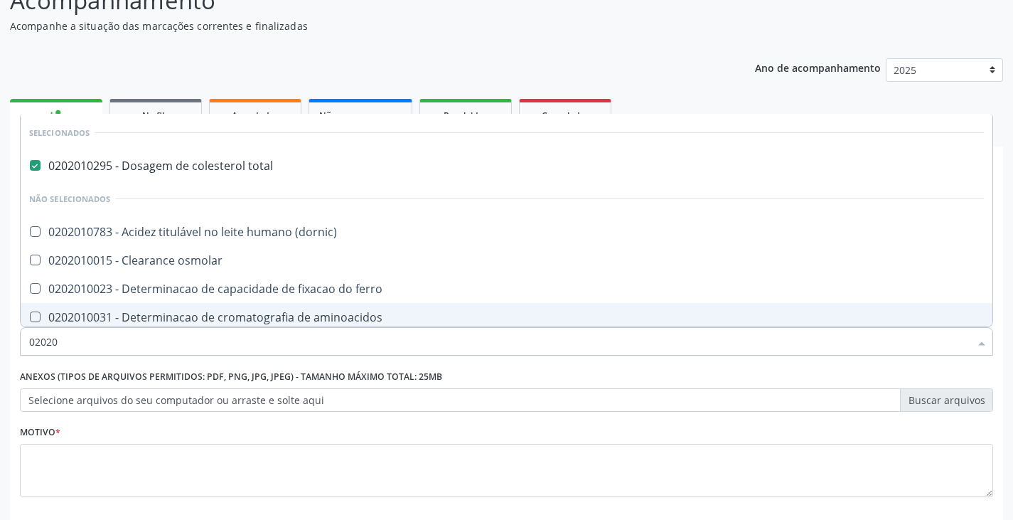
checkbox ferritina "false"
checkbox magnesio "false"
checkbox porfirinas "false"
checkbox ureia "false"
checkbox proteinas "false"
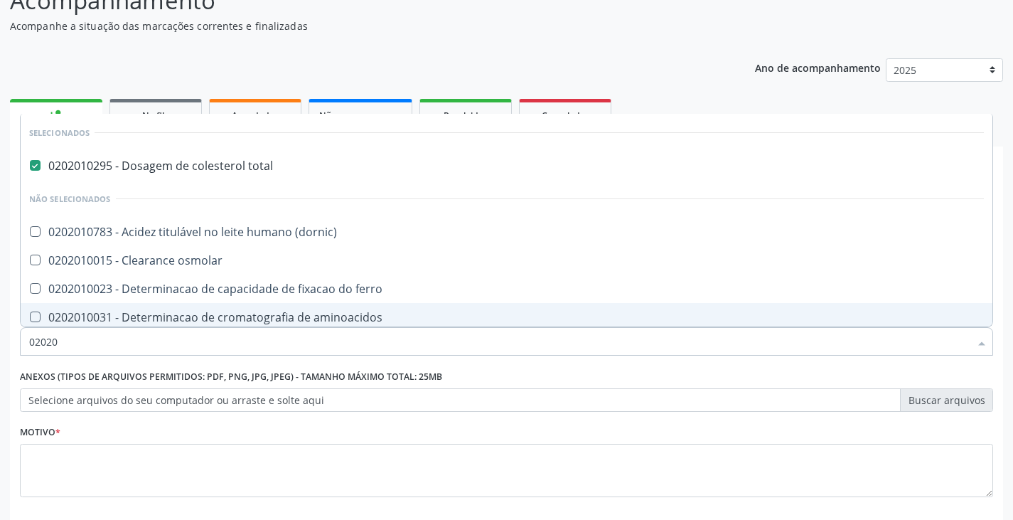
checkbox \) "false"
checkbox d-xilose "false"
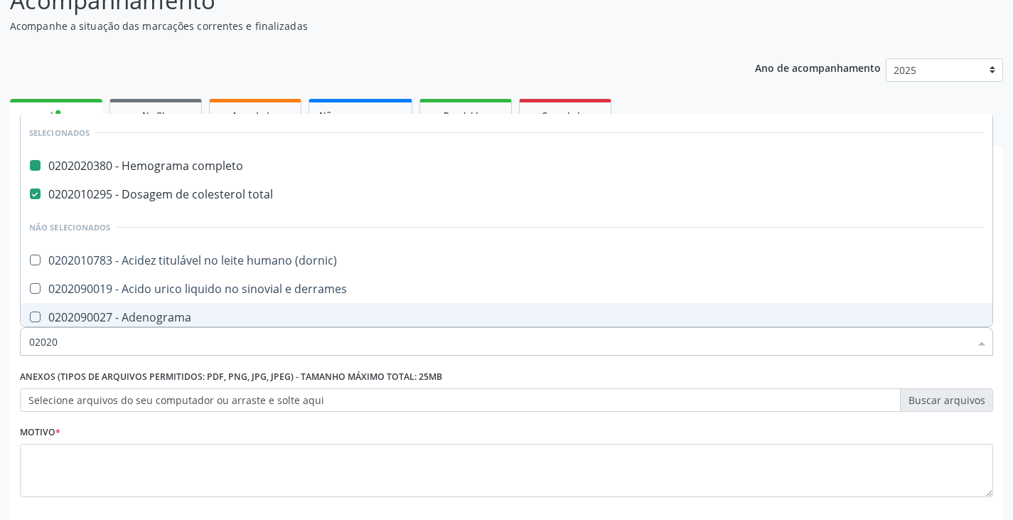
type input "020205"
checkbox completo "false"
checkbox total "false"
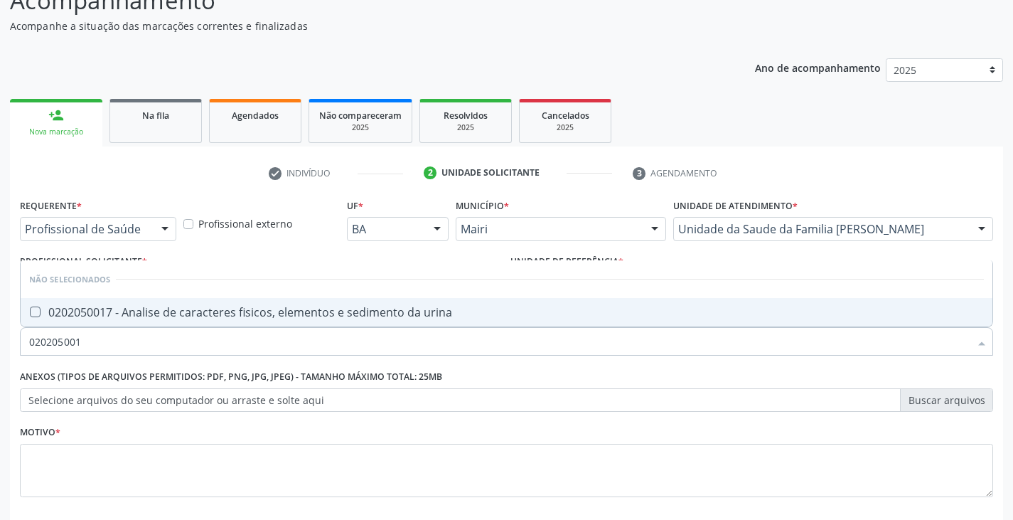
type input "0202050017"
click at [142, 318] on div "0202050017 - Analise de caracteres fisicos, elementos e sedimento da urina" at bounding box center [506, 311] width 955 height 11
checkbox urina "true"
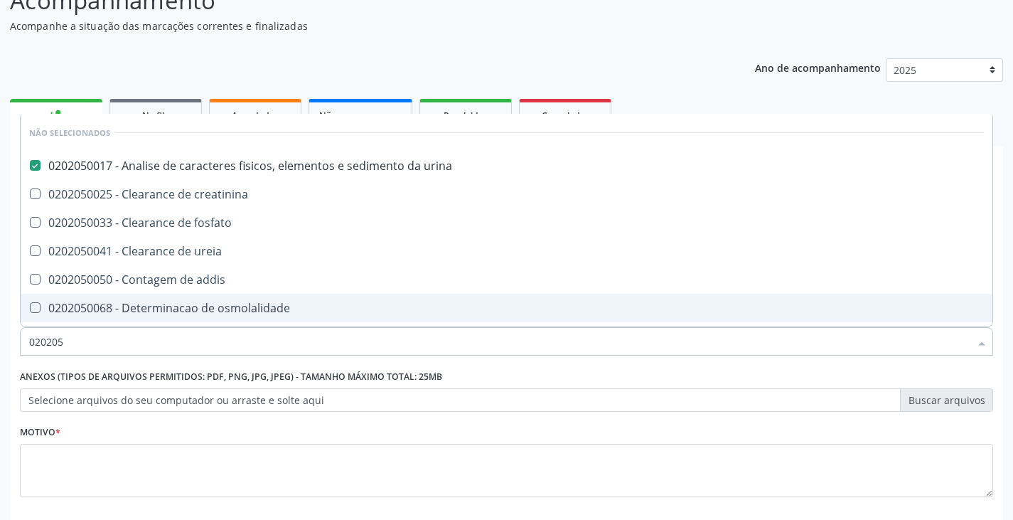
type input "02020"
checkbox creatinina "true"
checkbox citrato "true"
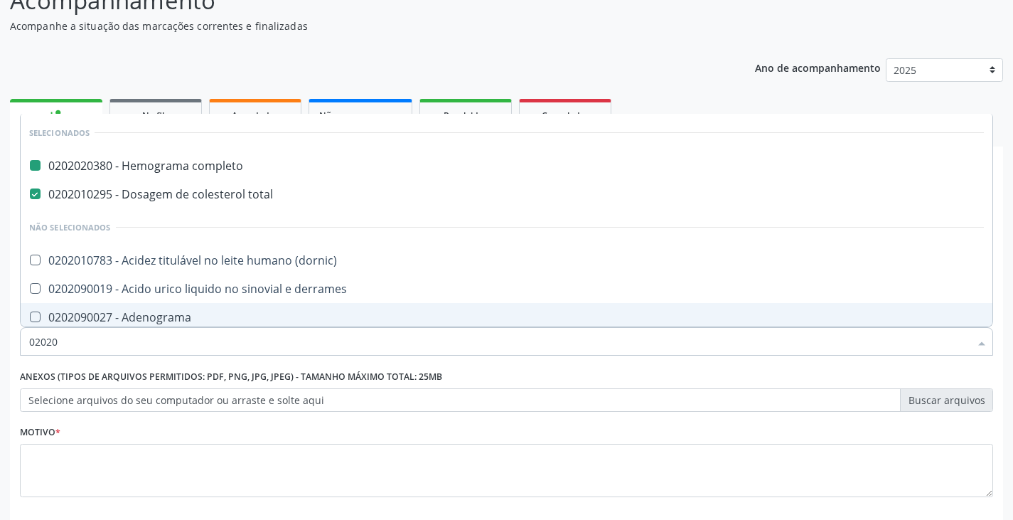
type input "020204"
checkbox completo "false"
checkbox total "false"
checkbox urina "false"
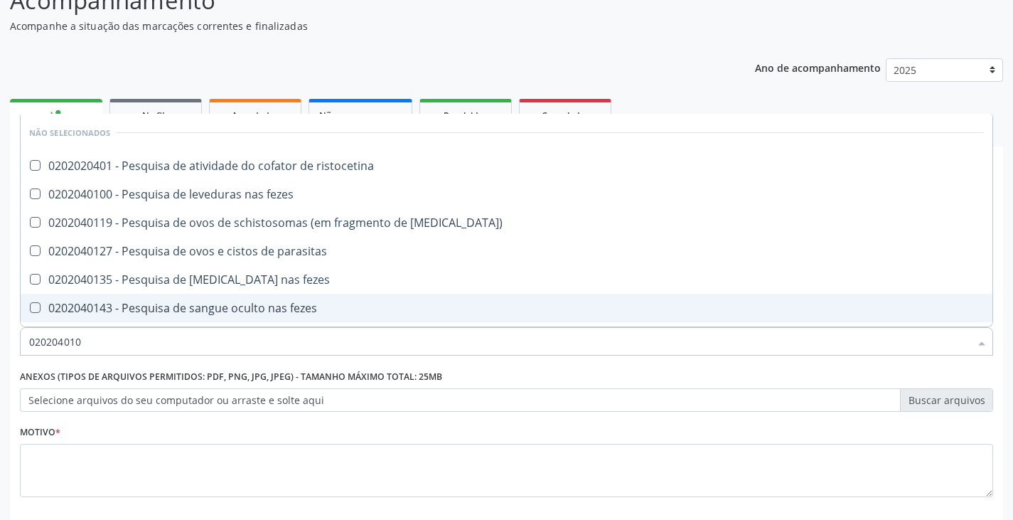
type input "0202040100"
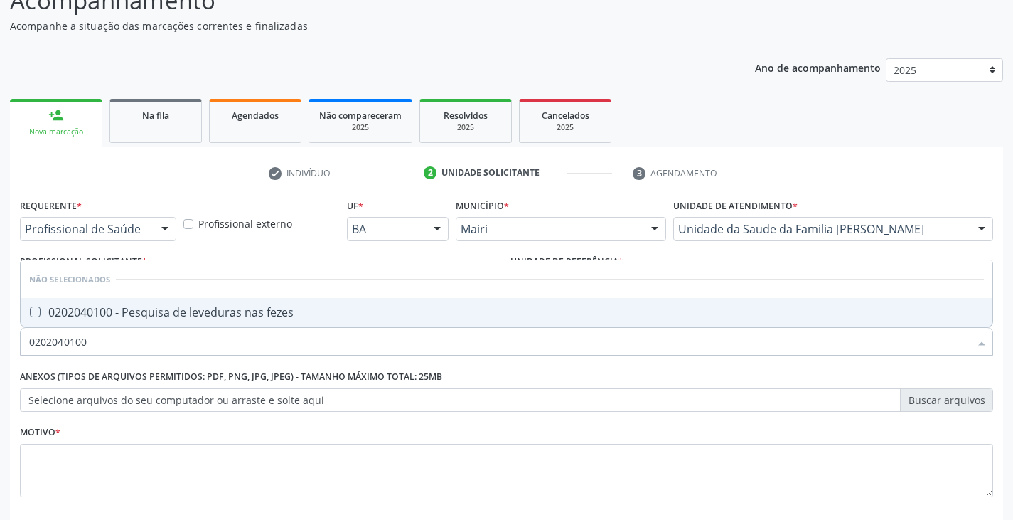
click at [142, 318] on div "0202040100 - Pesquisa de leveduras nas fezes" at bounding box center [506, 311] width 955 height 11
checkbox fezes "true"
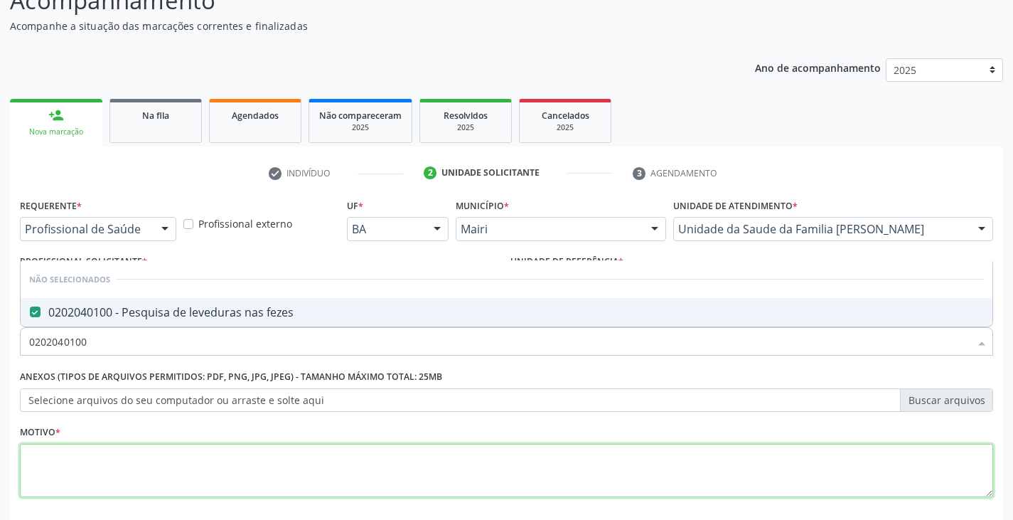
click at [134, 464] on textarea at bounding box center [506, 471] width 973 height 54
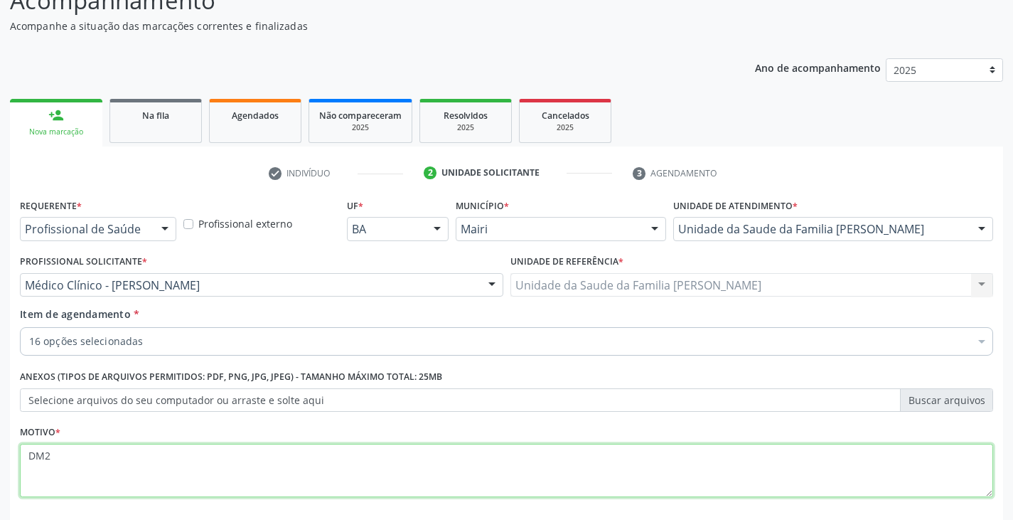
type textarea "DM2"
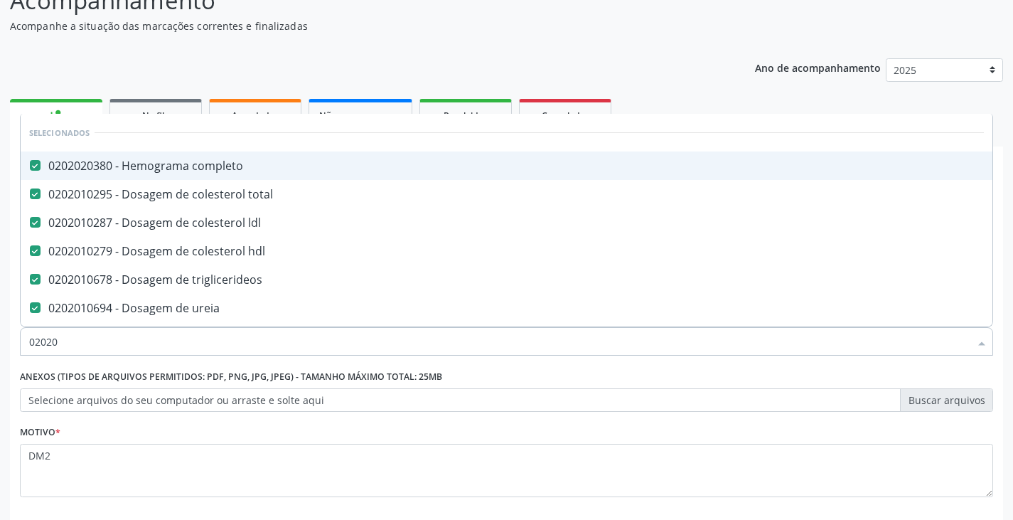
type input "020201"
checkbox urina "false"
checkbox fezes "false"
type input "02020106"
checkbox glicose "false"
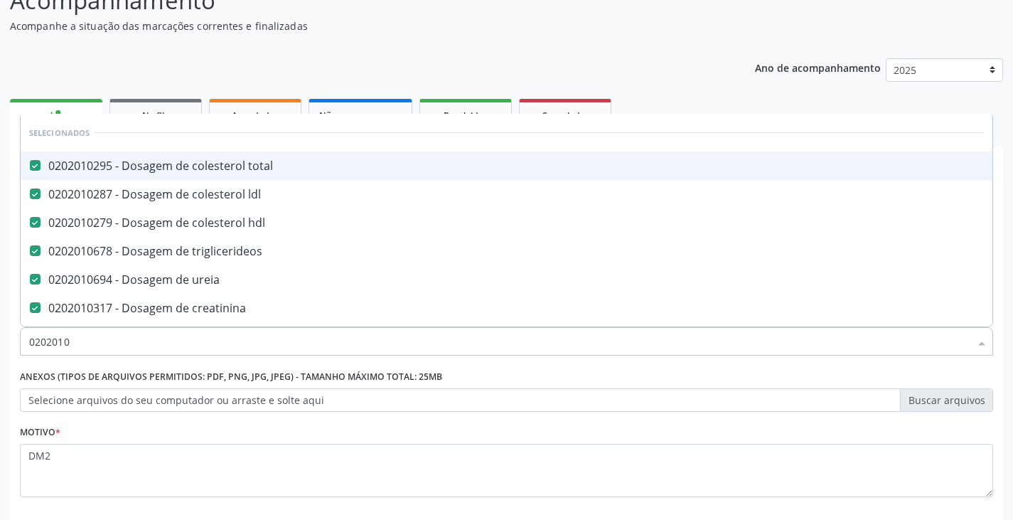
checkbox glicosilada "false"
checkbox potassio "false"
checkbox sodio "false"
type input "0202010"
checkbox totais "true"
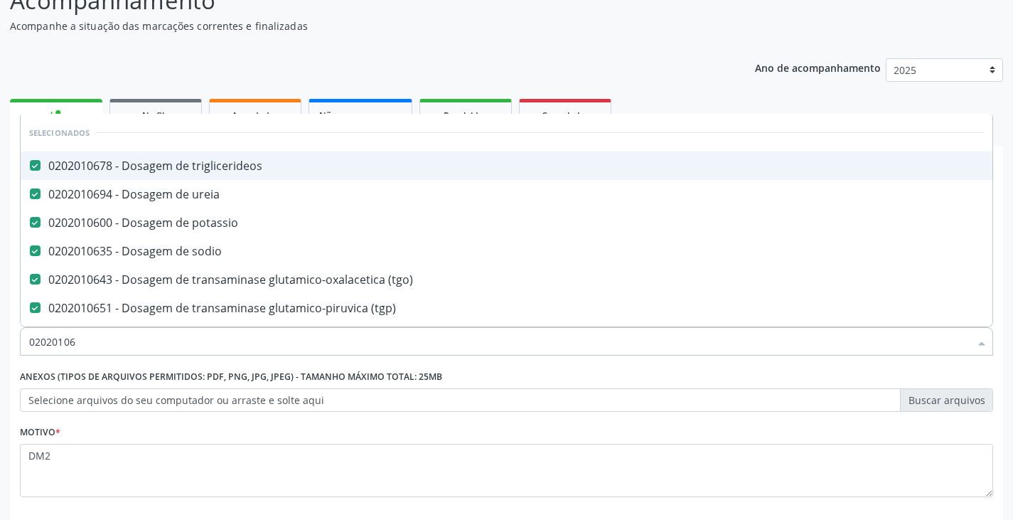
checkbox fracoes "true"
checkbox transferrina "true"
checkbox triptofano "true"
type input "02020101"
checkbox hdl "false"
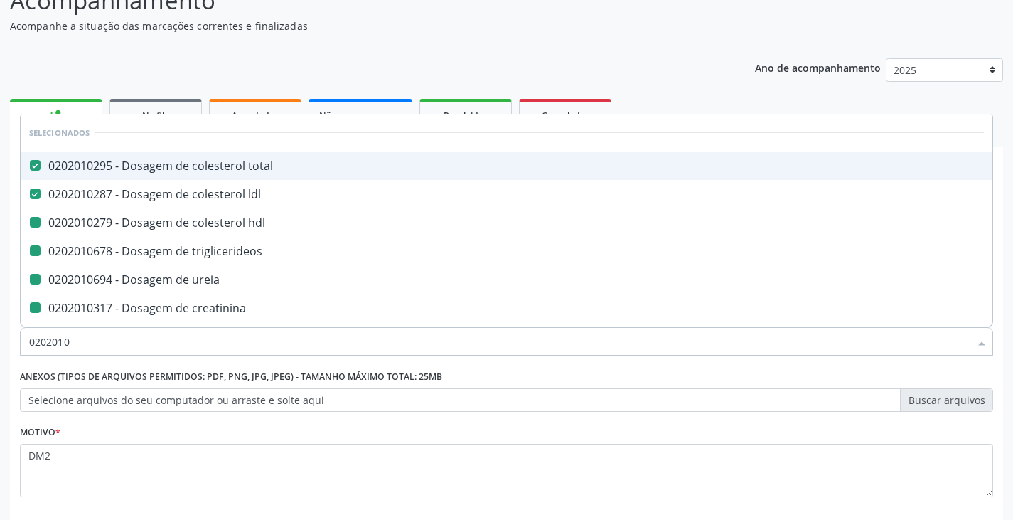
checkbox triglicerideos "false"
checkbox ureia "false"
checkbox creatinina "false"
checkbox glicose "false"
checkbox glicosilada "false"
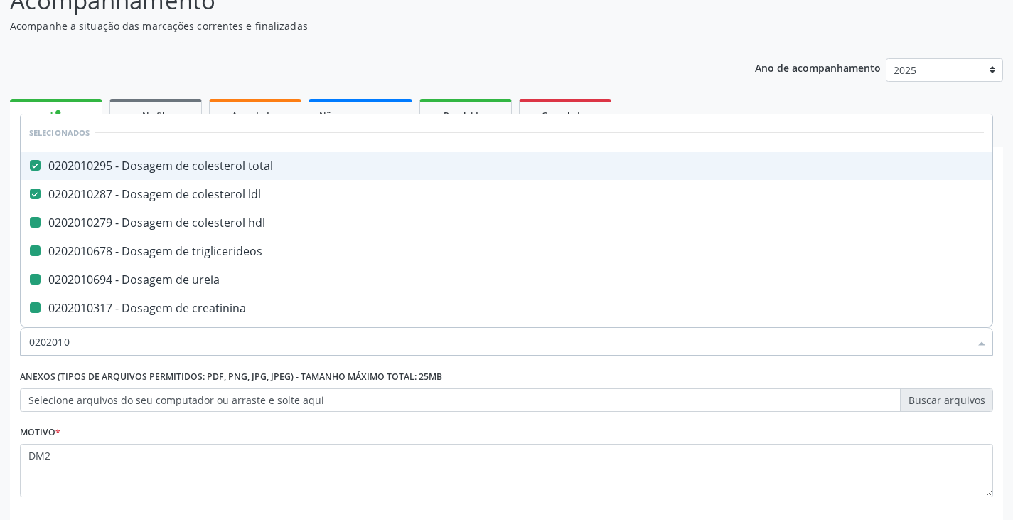
checkbox potassio "false"
checkbox sodio "false"
checkbox urico "false"
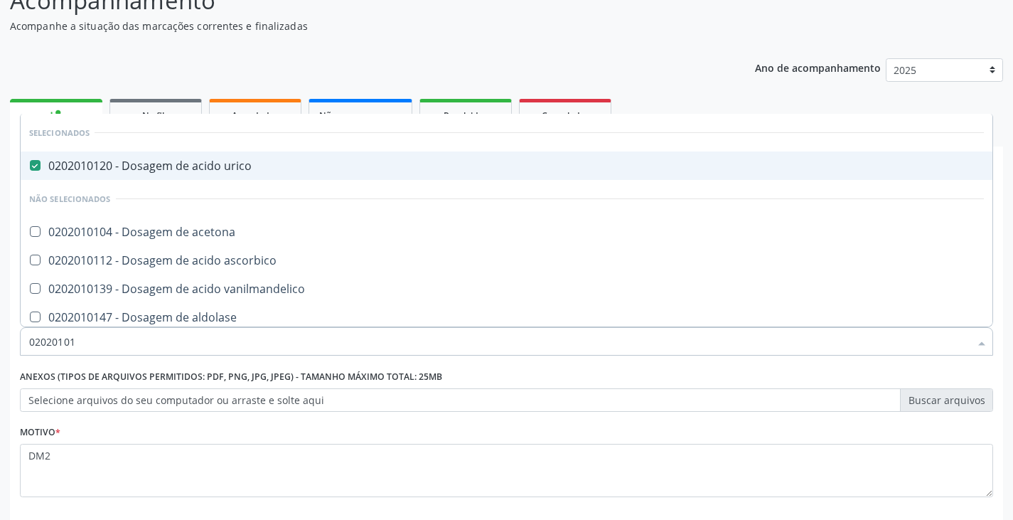
type input "0202010"
checkbox acetona "true"
checkbox ascorbico "true"
checkbox vanilmandelico "true"
checkbox aldolase "true"
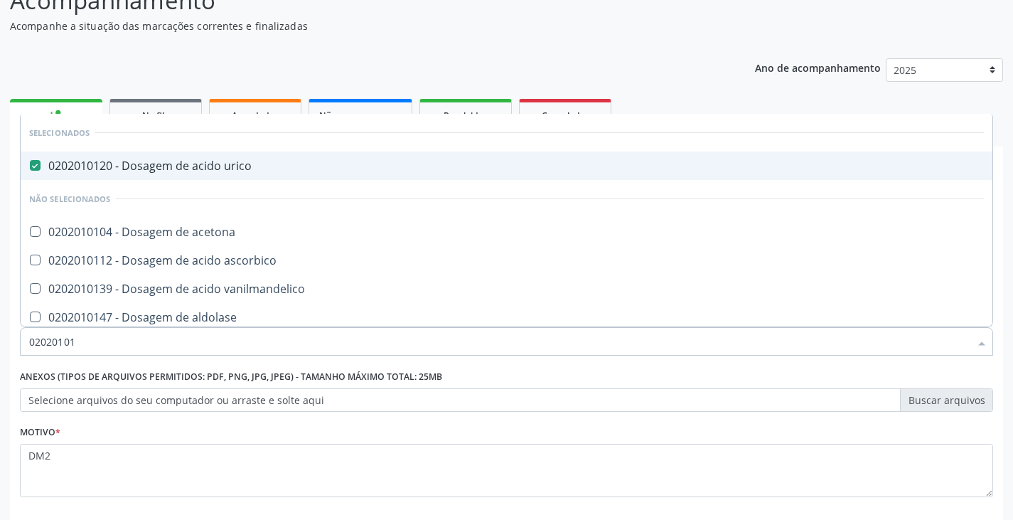
checkbox alfa-1-antitripsina "true"
checkbox acida "true"
checkbox alfa-2-macroglobulina "true"
checkbox amilase "true"
checkbox amonia "true"
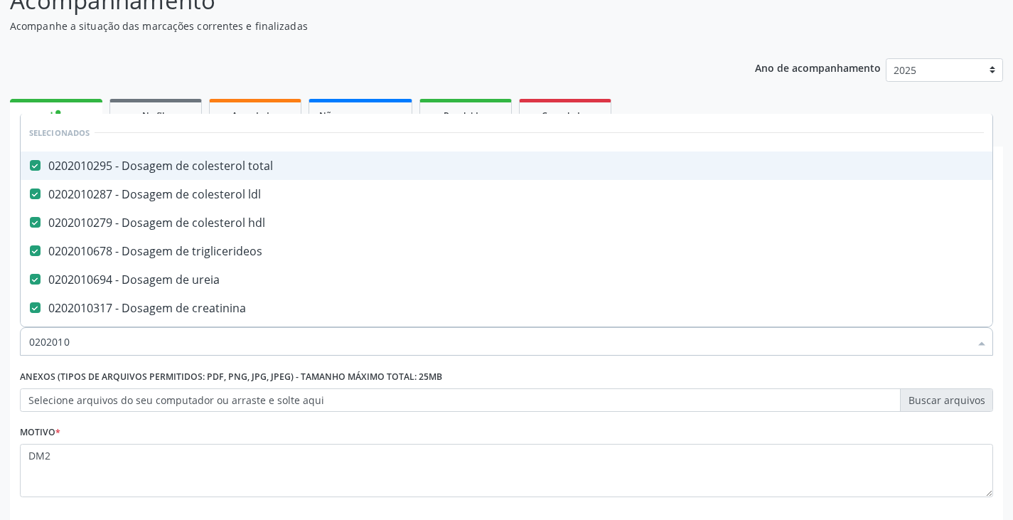
type input "02020102"
checkbox ureia "false"
checkbox creatinina "false"
checkbox urico "false"
checkbox glicose "false"
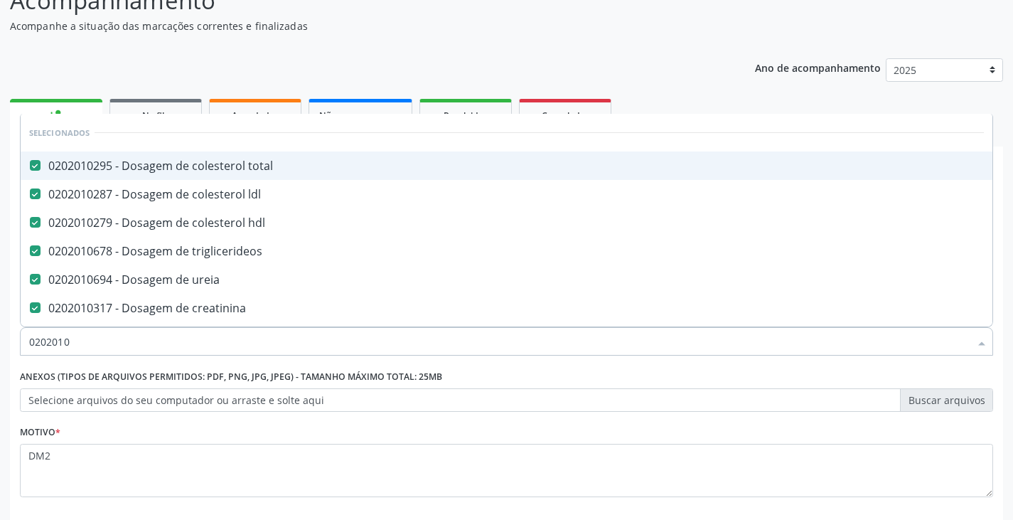
checkbox glicosilada "false"
checkbox potassio "false"
checkbox sodio "false"
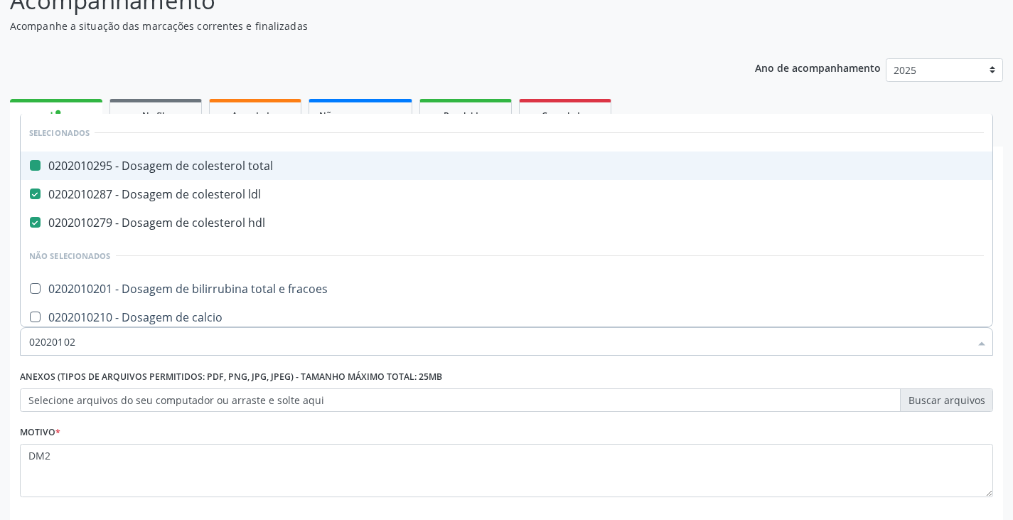
type input "020201021"
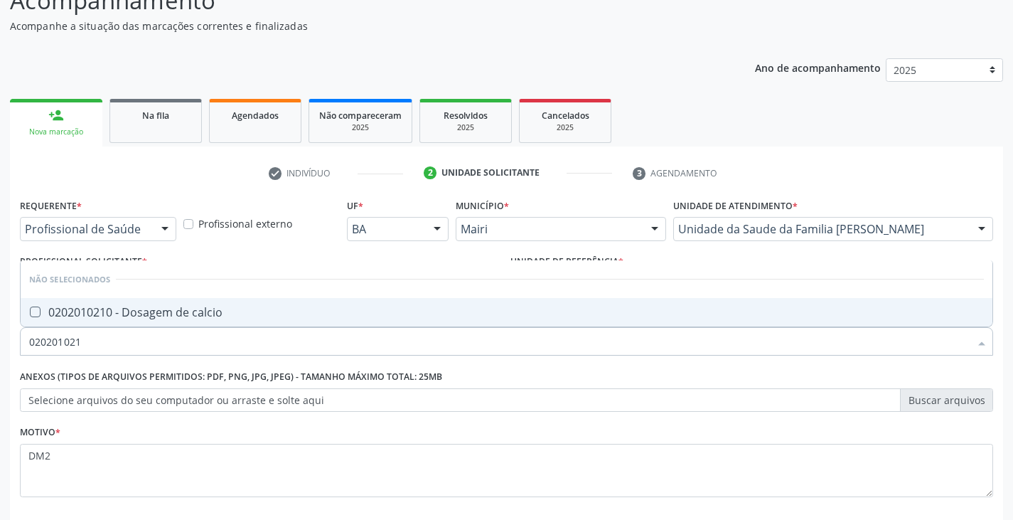
click at [188, 307] on div "0202010210 - Dosagem de calcio" at bounding box center [506, 311] width 955 height 11
checkbox calcio "true"
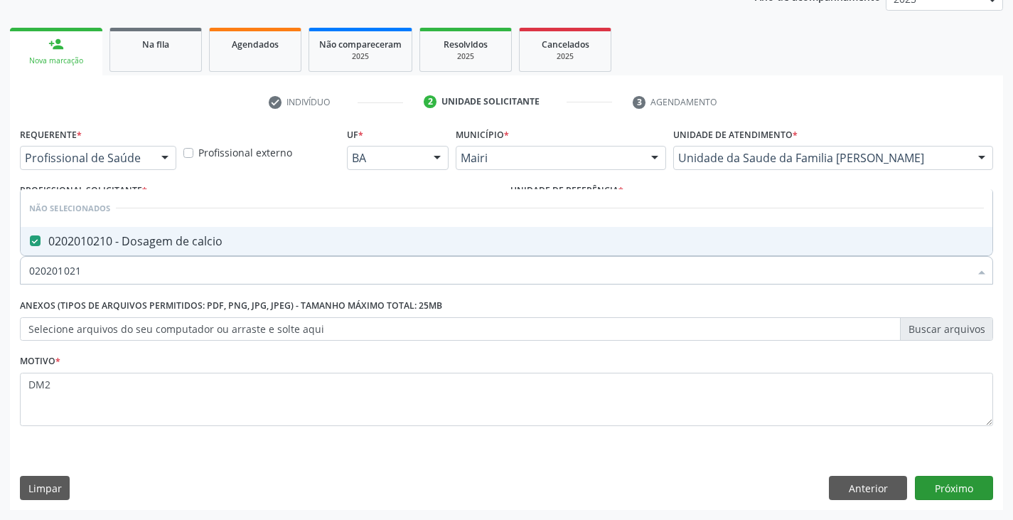
click at [942, 473] on div "Requerente * Profissional de Saúde Profissional de Saúde Paciente Nenhum result…" at bounding box center [506, 317] width 993 height 386
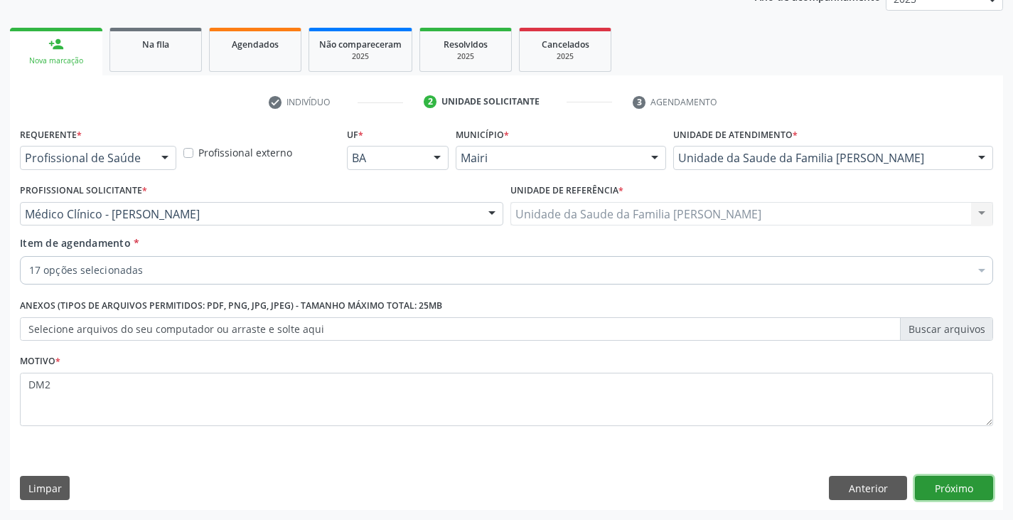
click at [941, 485] on button "Próximo" at bounding box center [954, 488] width 78 height 24
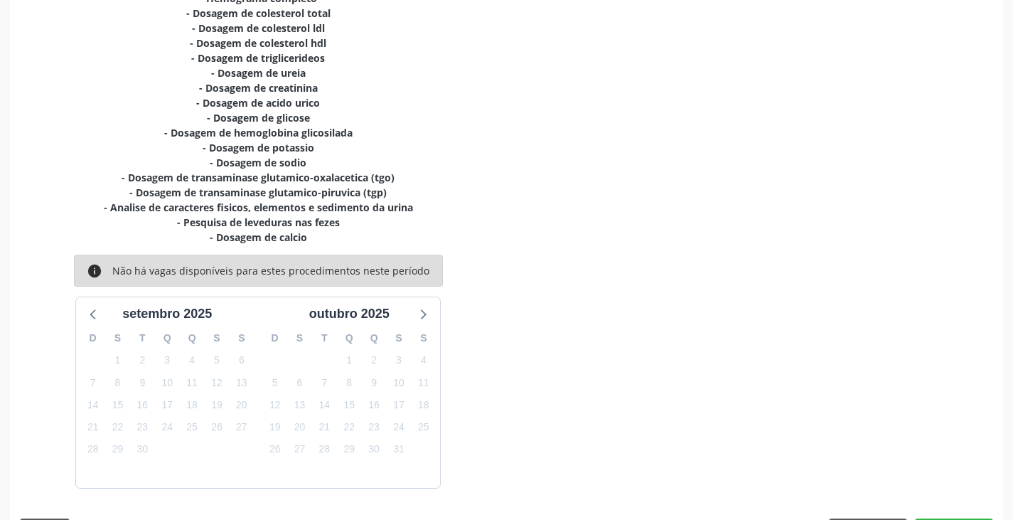
scroll to position [380, 0]
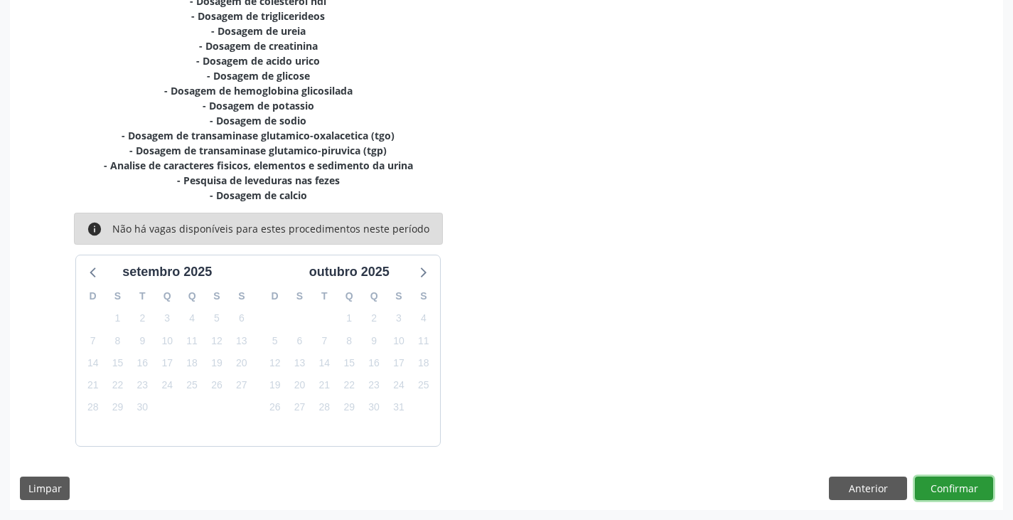
click at [954, 491] on button "Confirmar" at bounding box center [954, 488] width 78 height 24
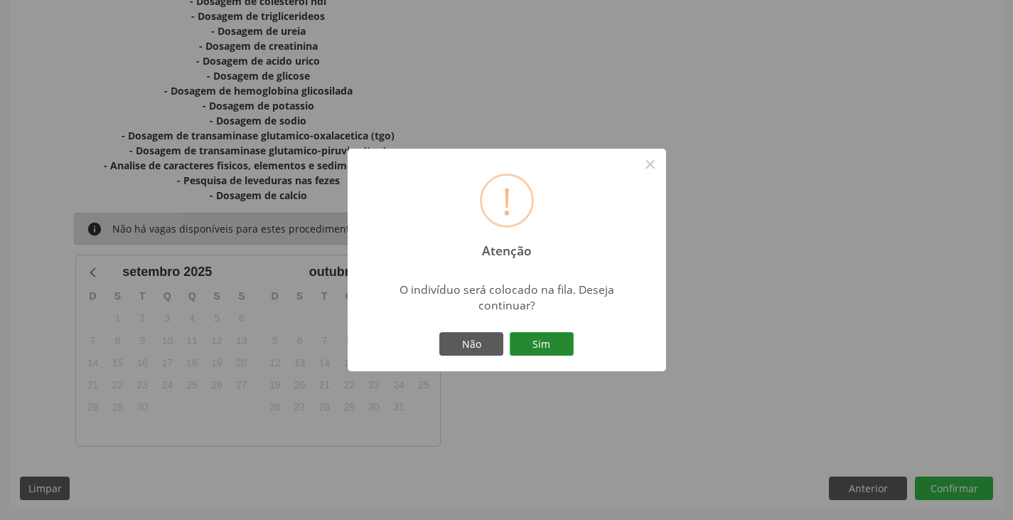
click at [533, 349] on button "Sim" at bounding box center [542, 344] width 64 height 24
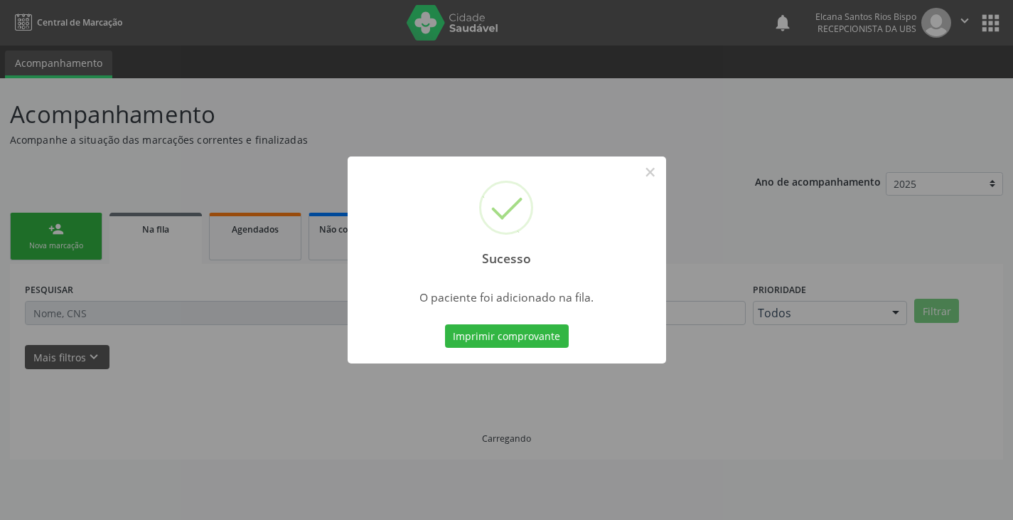
scroll to position [0, 0]
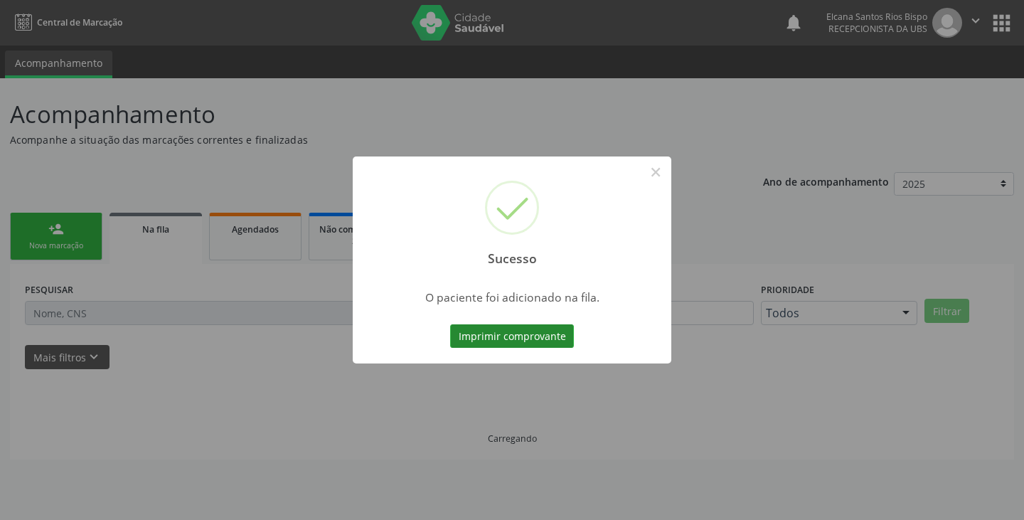
click at [545, 330] on button "Imprimir comprovante" at bounding box center [512, 336] width 124 height 24
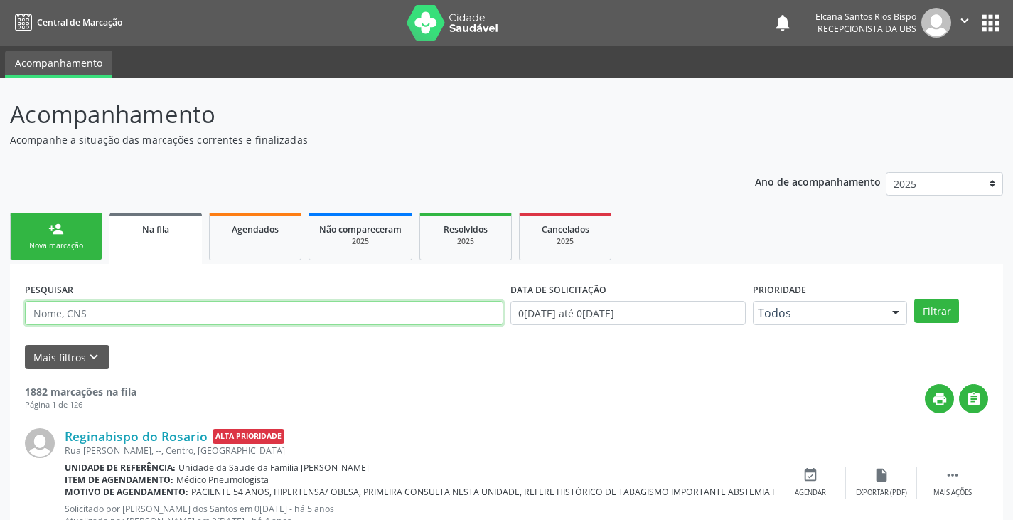
click at [86, 315] on input "text" at bounding box center [264, 313] width 479 height 24
paste input "700 2089 2380 0123"
type input "700 2089 2380 0123"
click at [914, 299] on button "Filtrar" at bounding box center [936, 311] width 45 height 24
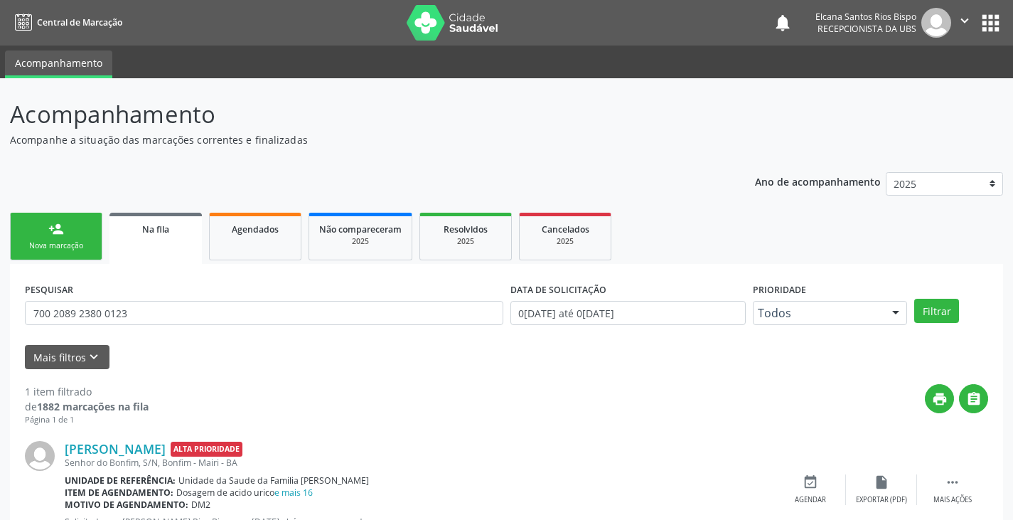
scroll to position [58, 0]
